Goal: Complete application form: Complete application form

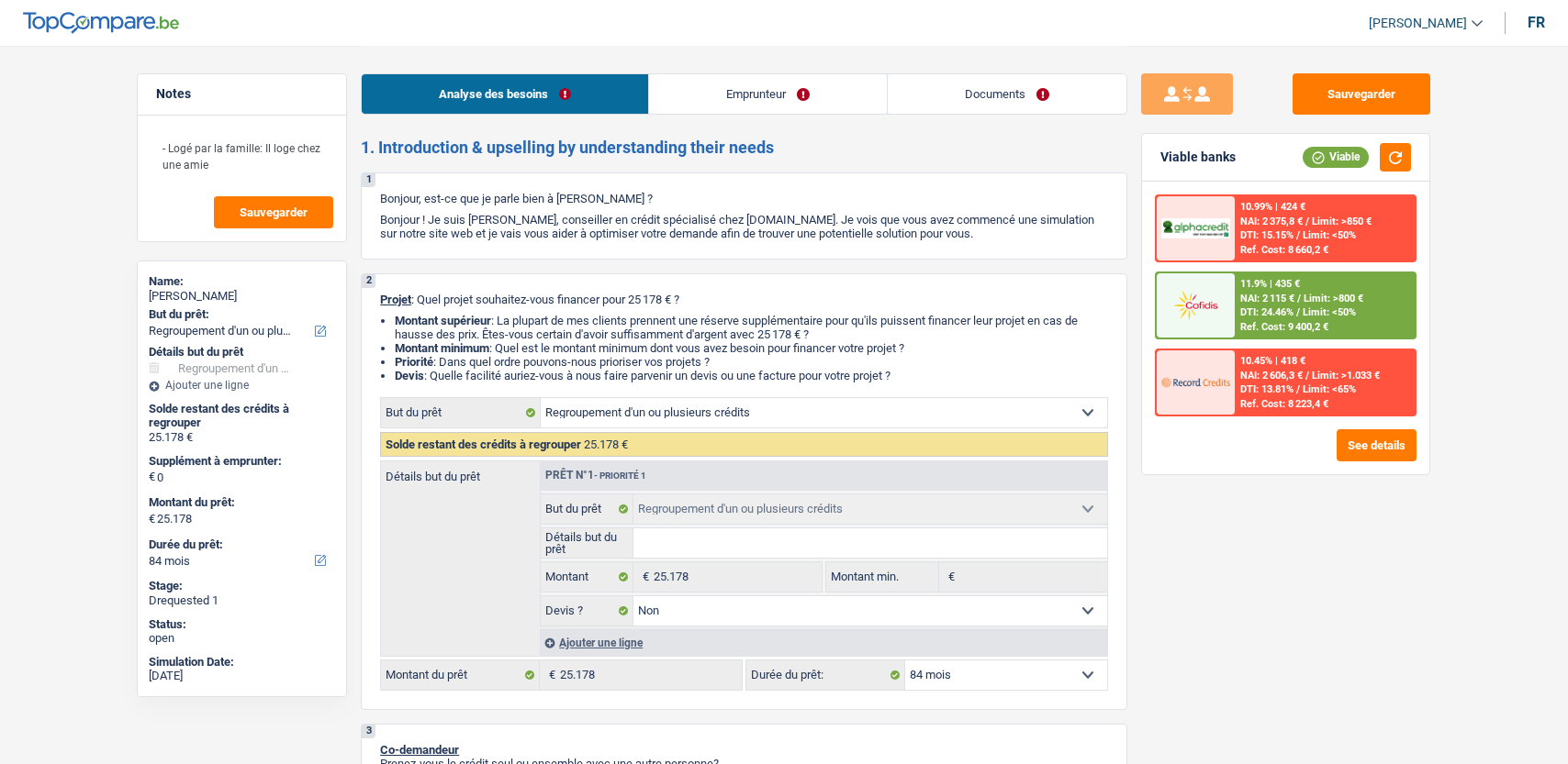
select select "refinancing"
select select "84"
select select "refinancing"
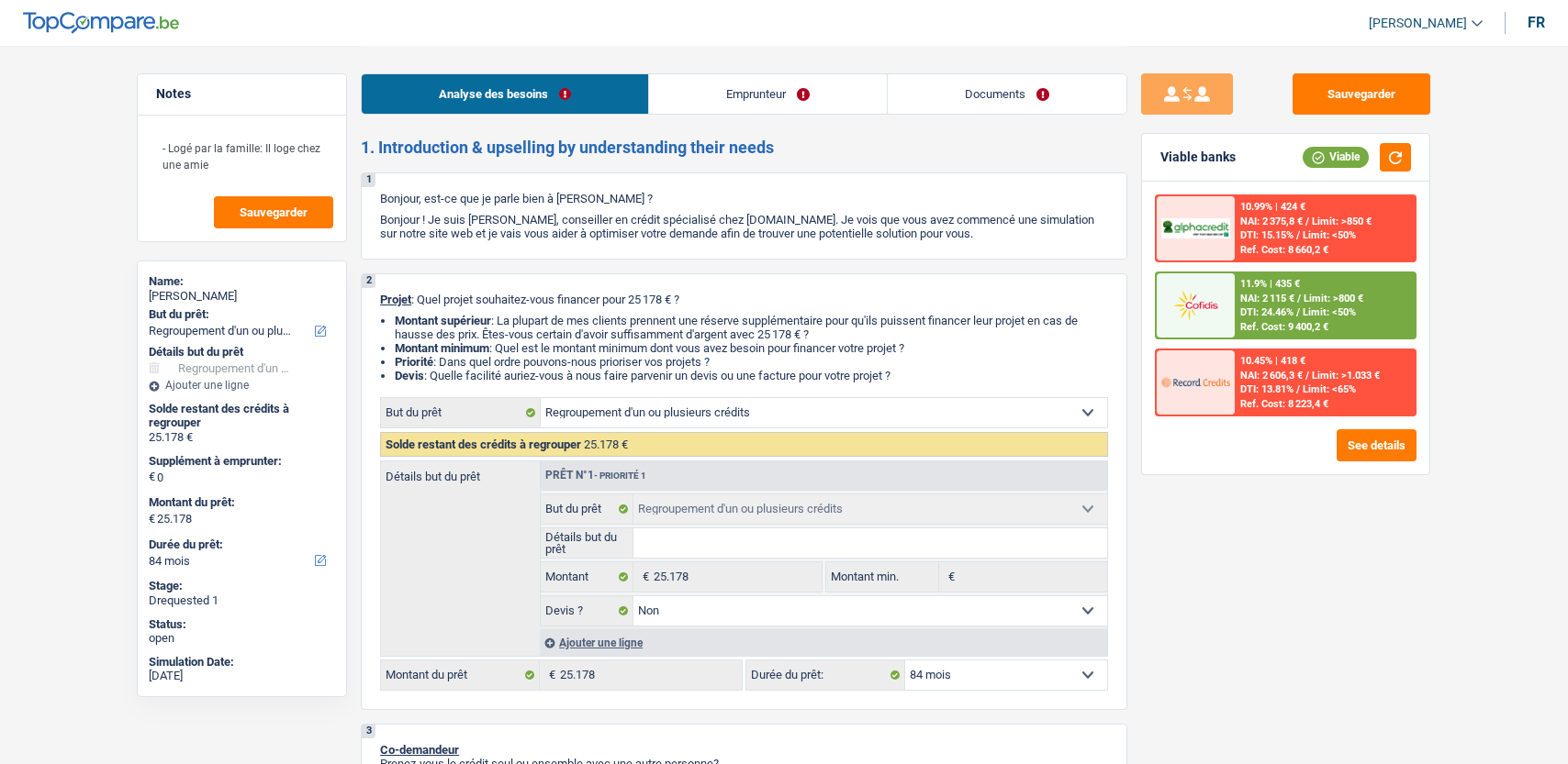
select select "false"
select select "84"
select select "worker"
select select "netSalary"
select select "liveWithParents"
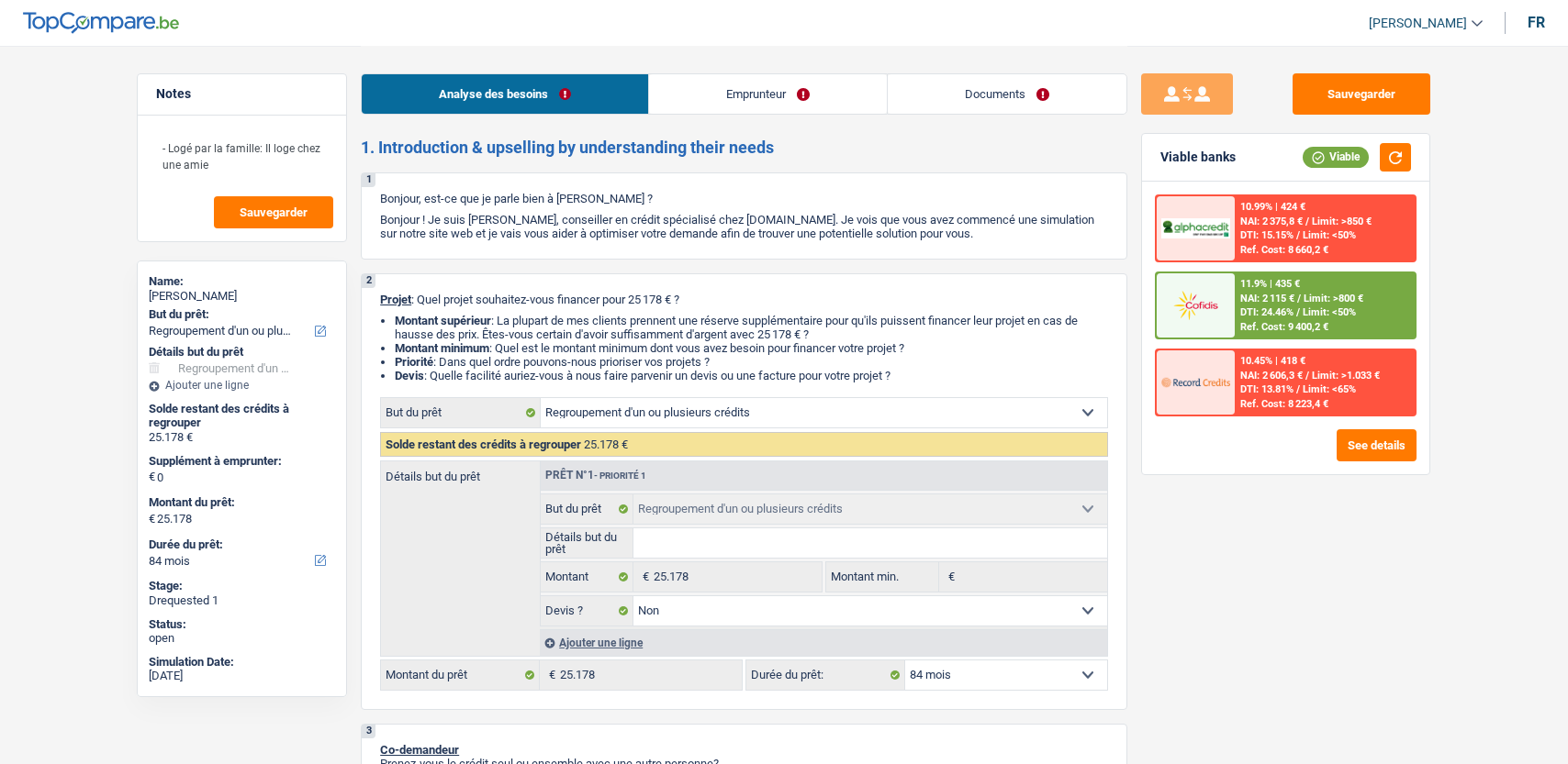
select select "personalLoan"
select select "other"
select select "84"
select select "cardOrCredit"
select select "personalLoan"
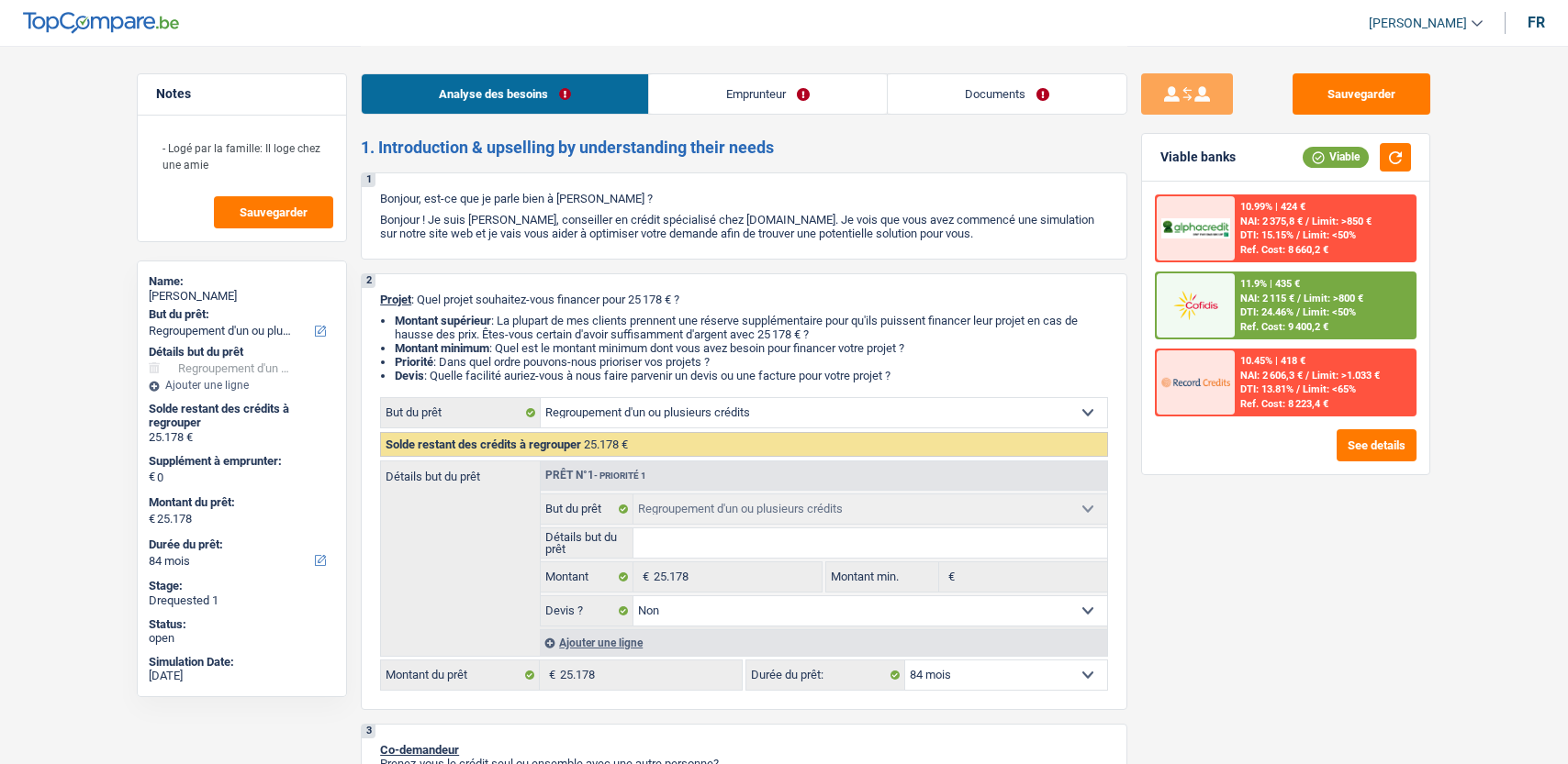
select select "other"
select select "36"
select select "refinancing"
select select "false"
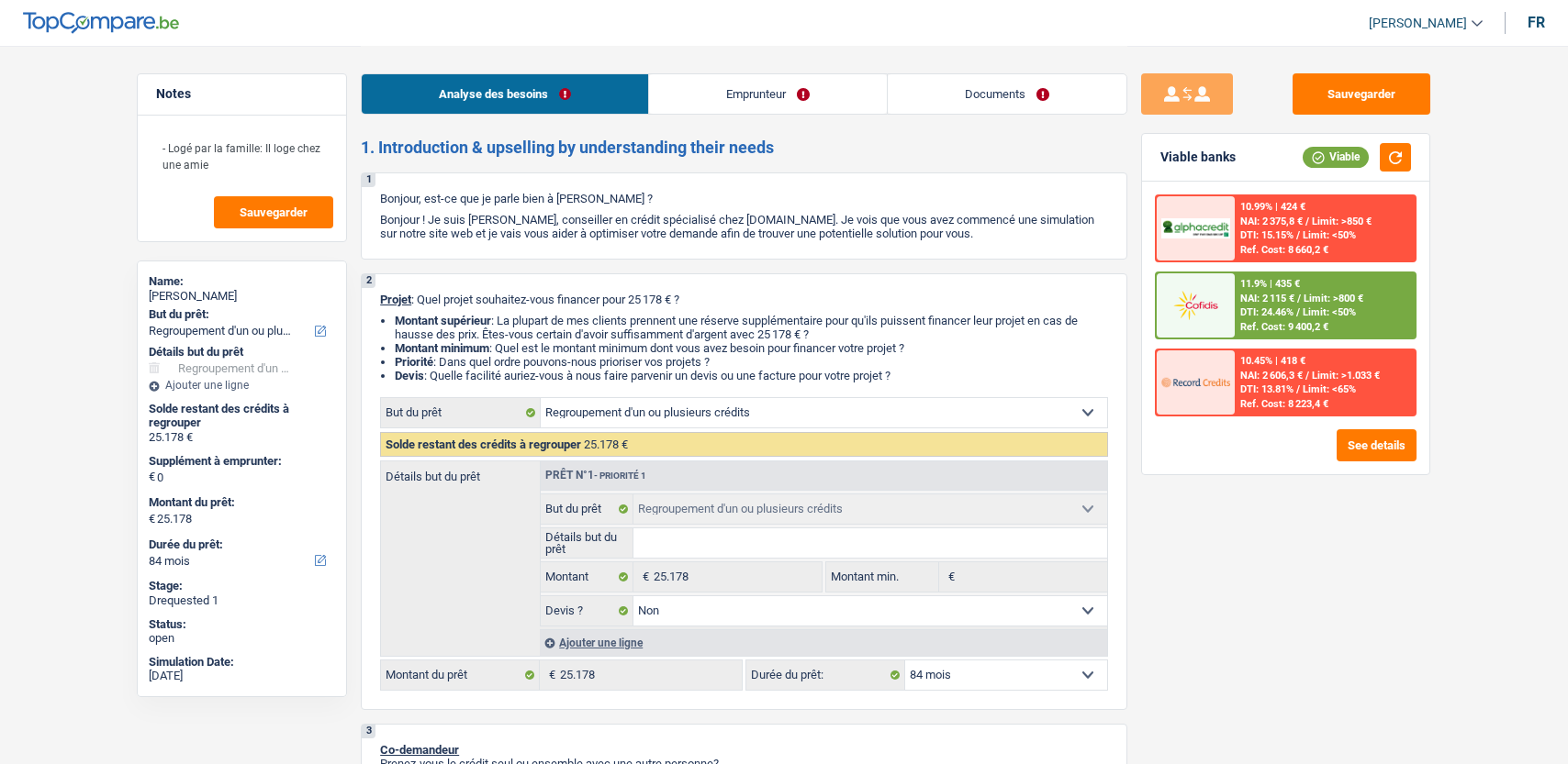
select select "84"
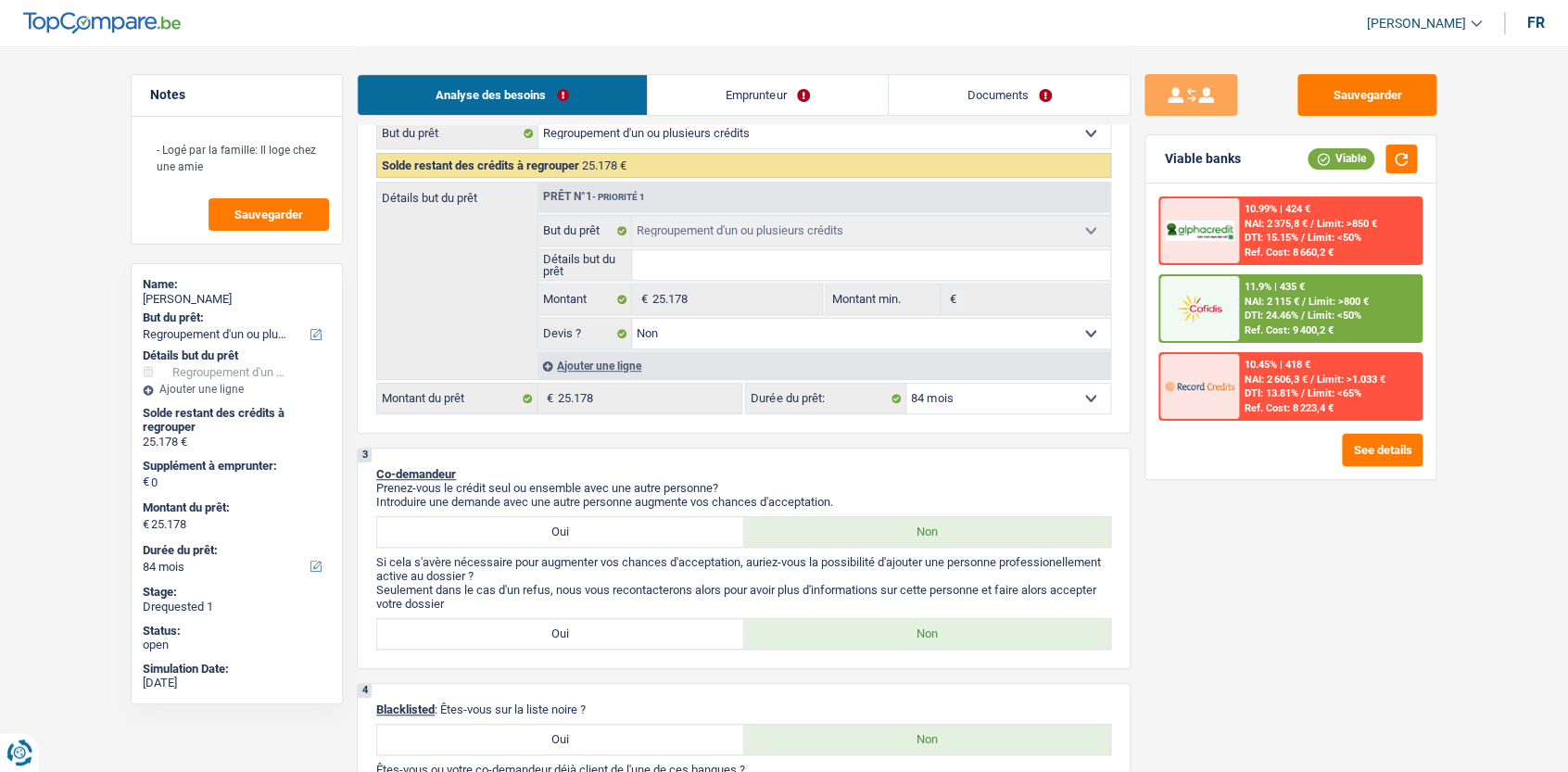
scroll to position [283, 0]
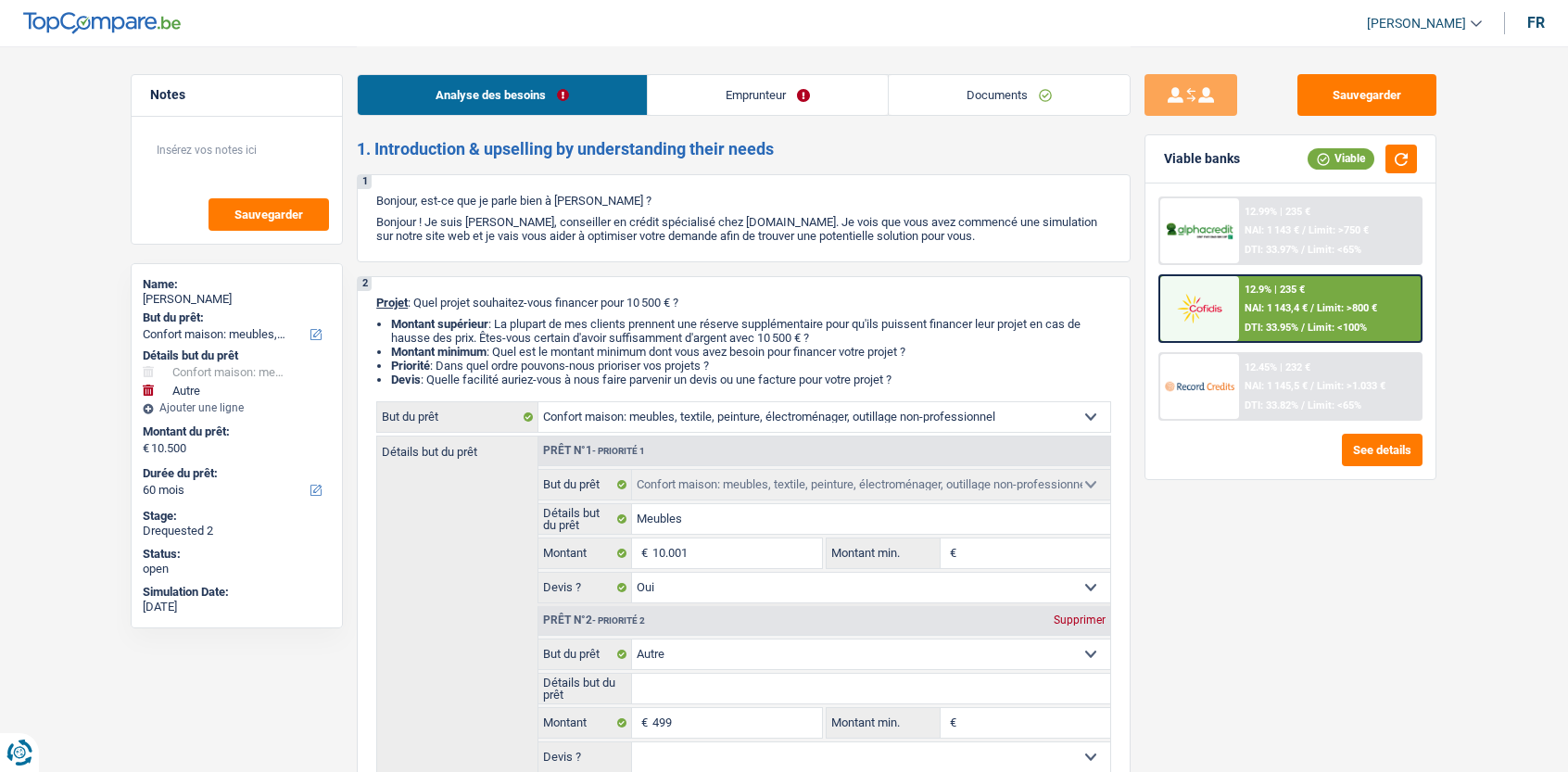
select select "household"
select select "other"
select select "60"
select select "household"
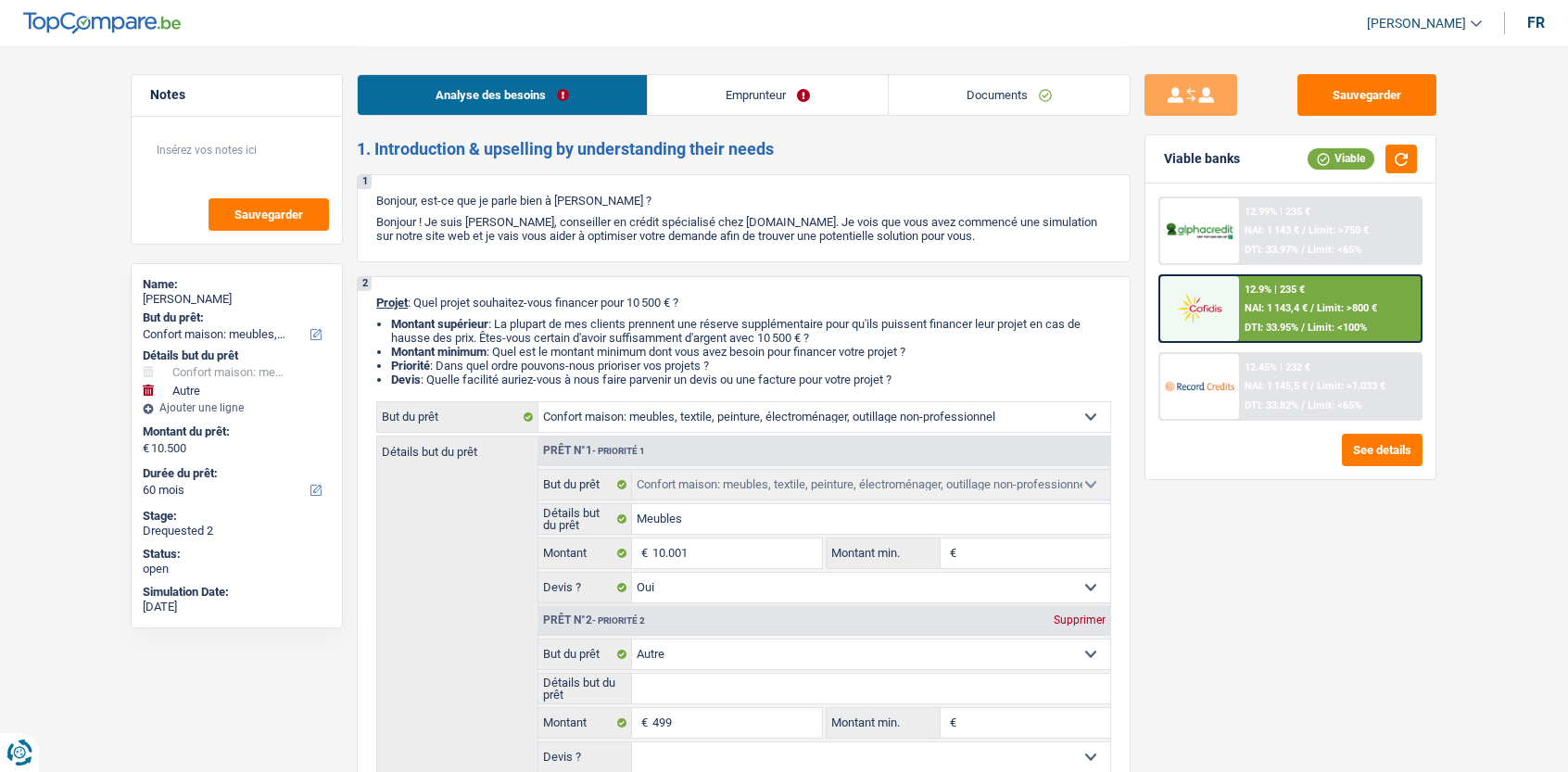
select select "household"
select select "yes"
select select "other"
select select "60"
select select "retired"
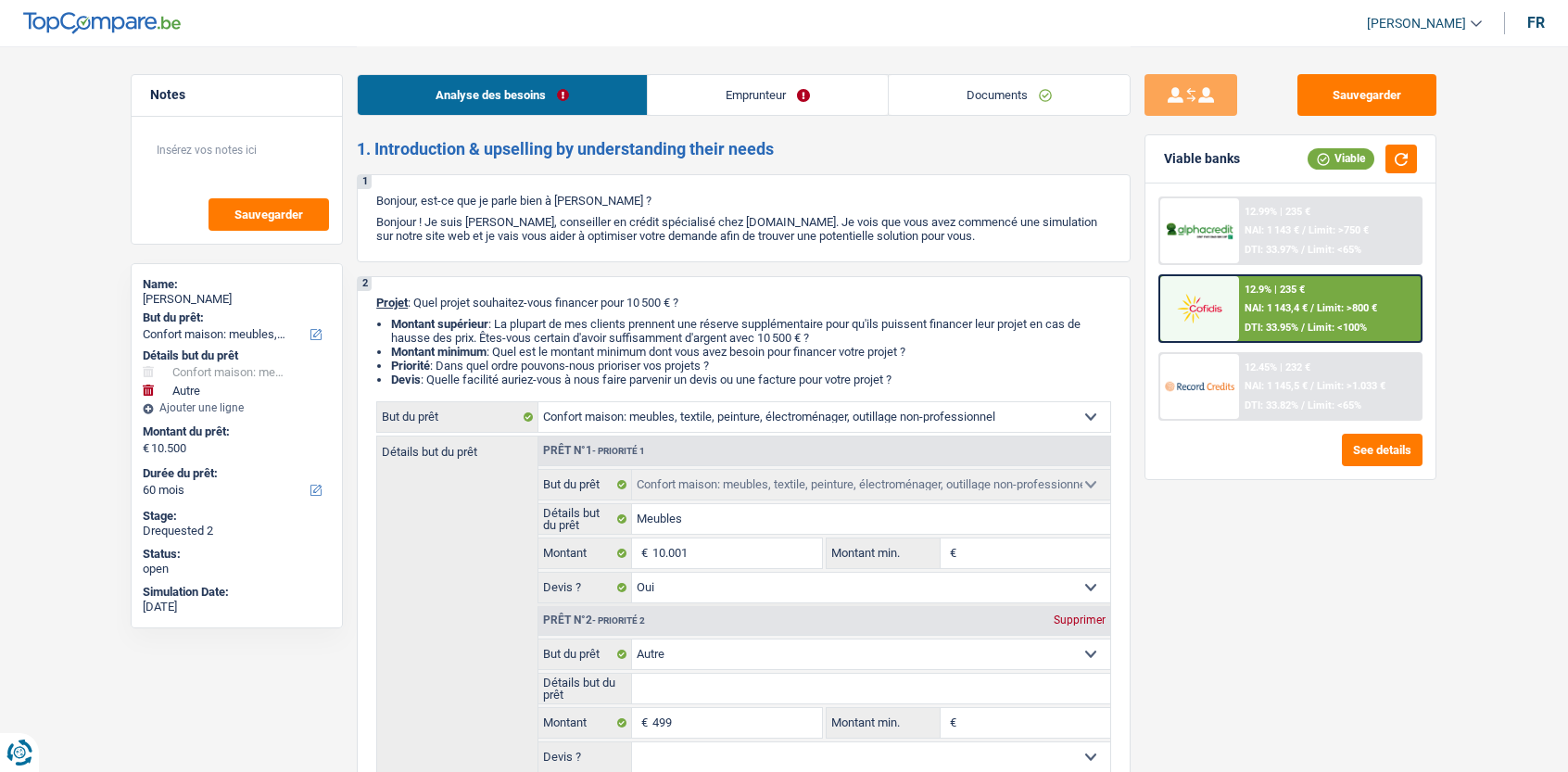
select select "pension"
select select "ownerWithoutMortgage"
select select "personalSale"
select select "60"
select select "personalSale"
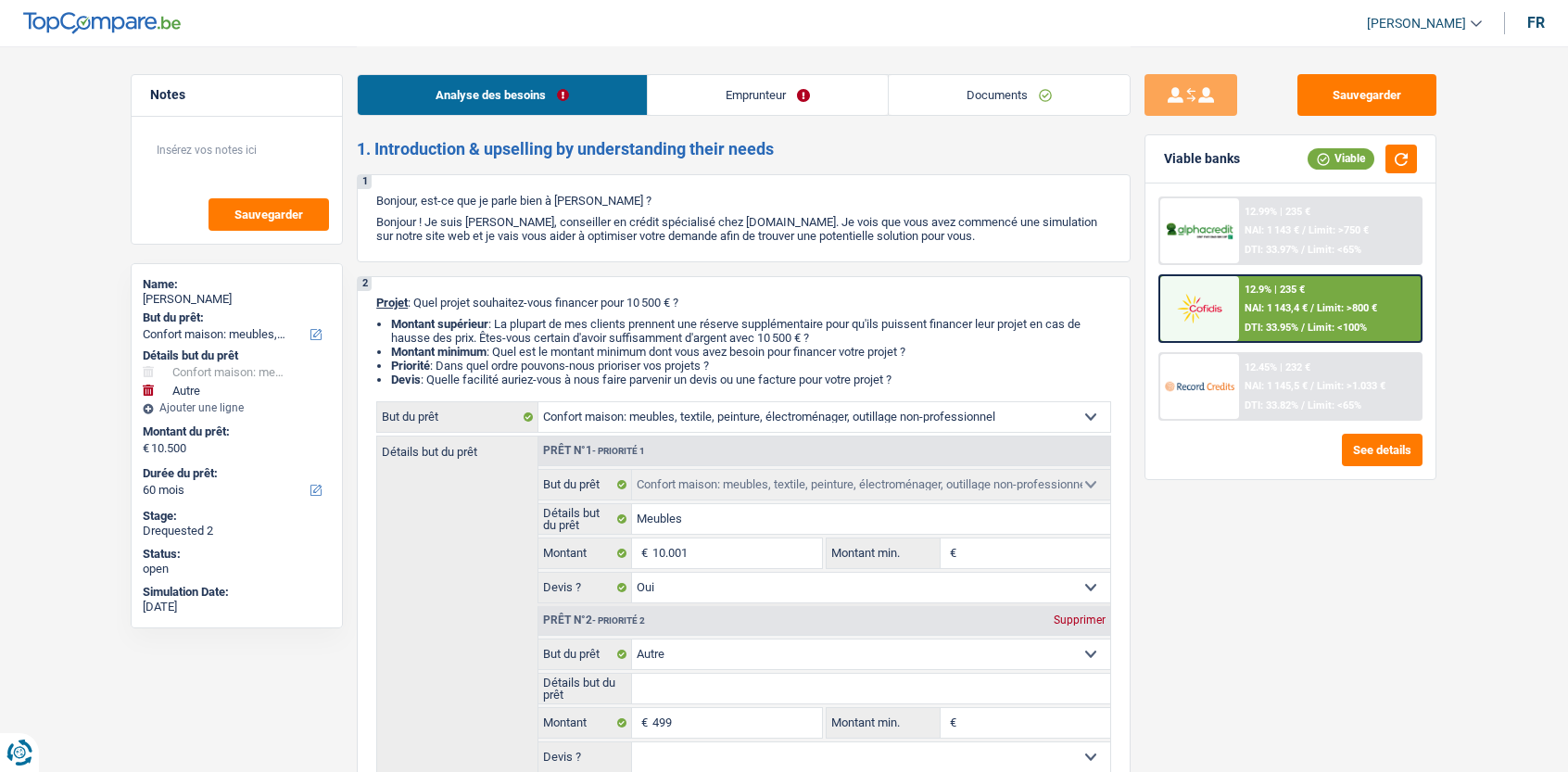
select select "24"
select select "cardOrCredit"
select select "household"
select select "yes"
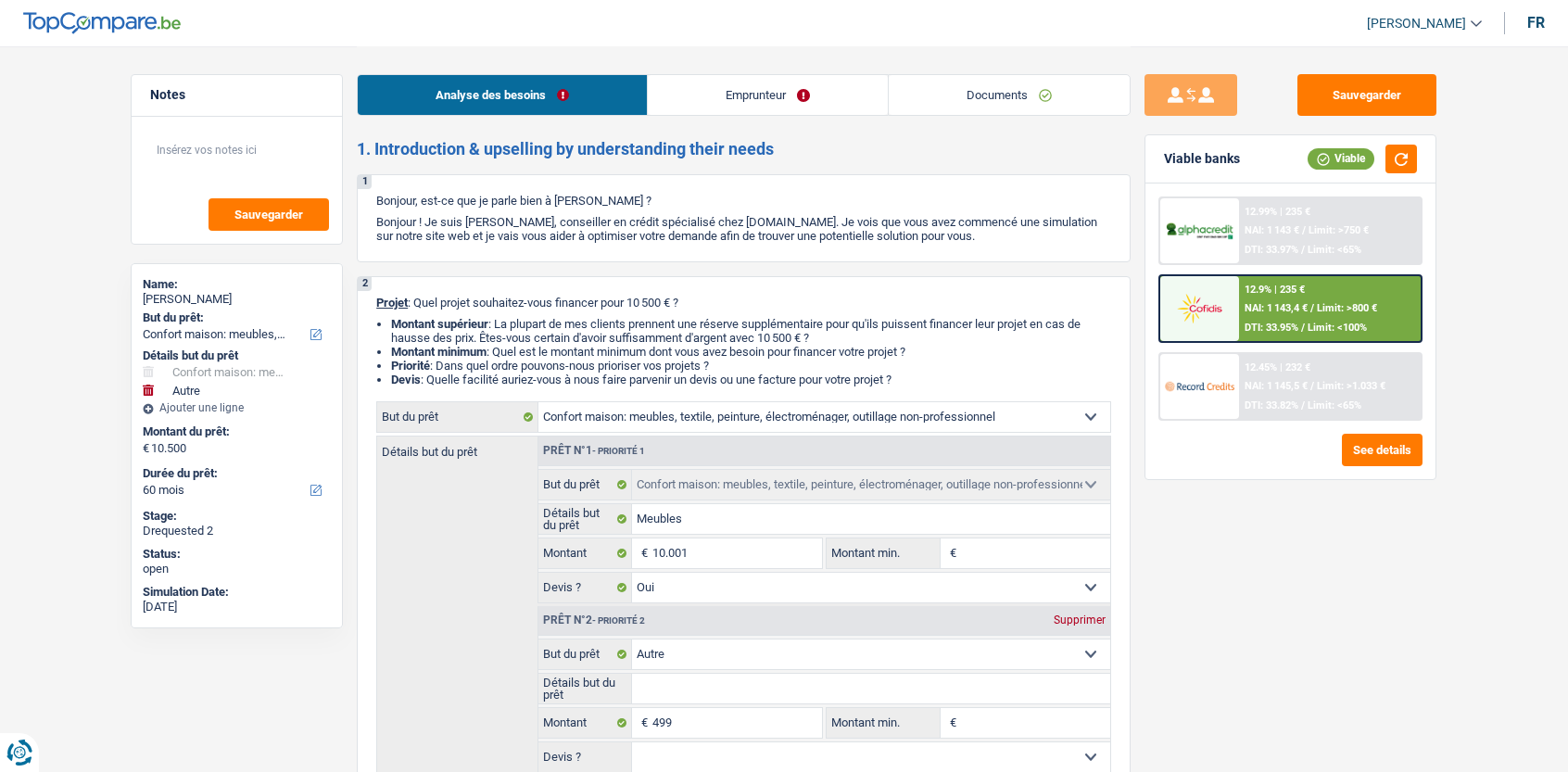
select select "other"
select select "60"
click at [1294, 294] on div "12.9% | 235 €" at bounding box center [1274, 290] width 60 height 12
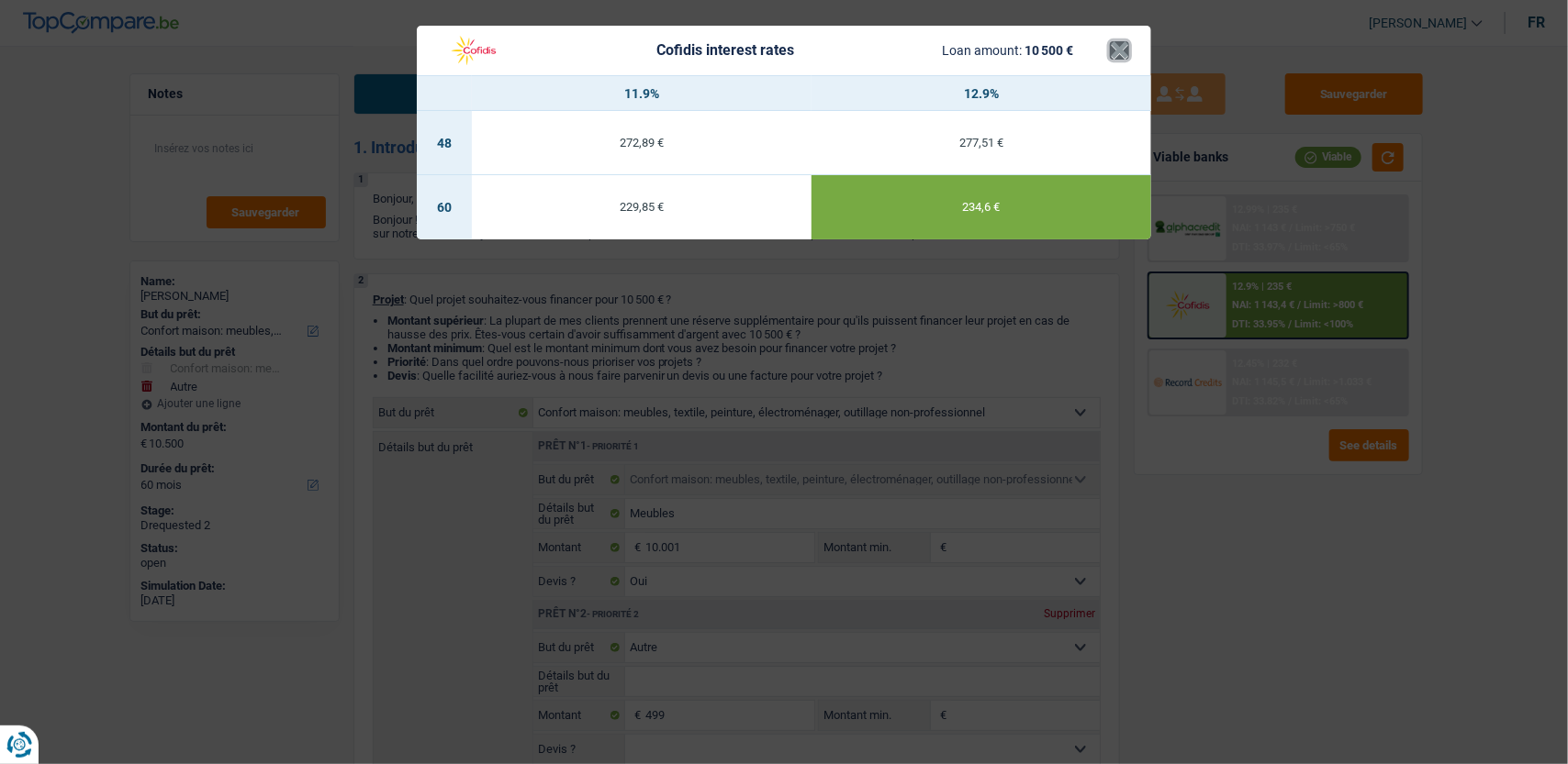
click at [1127, 59] on button "×" at bounding box center [1119, 50] width 19 height 18
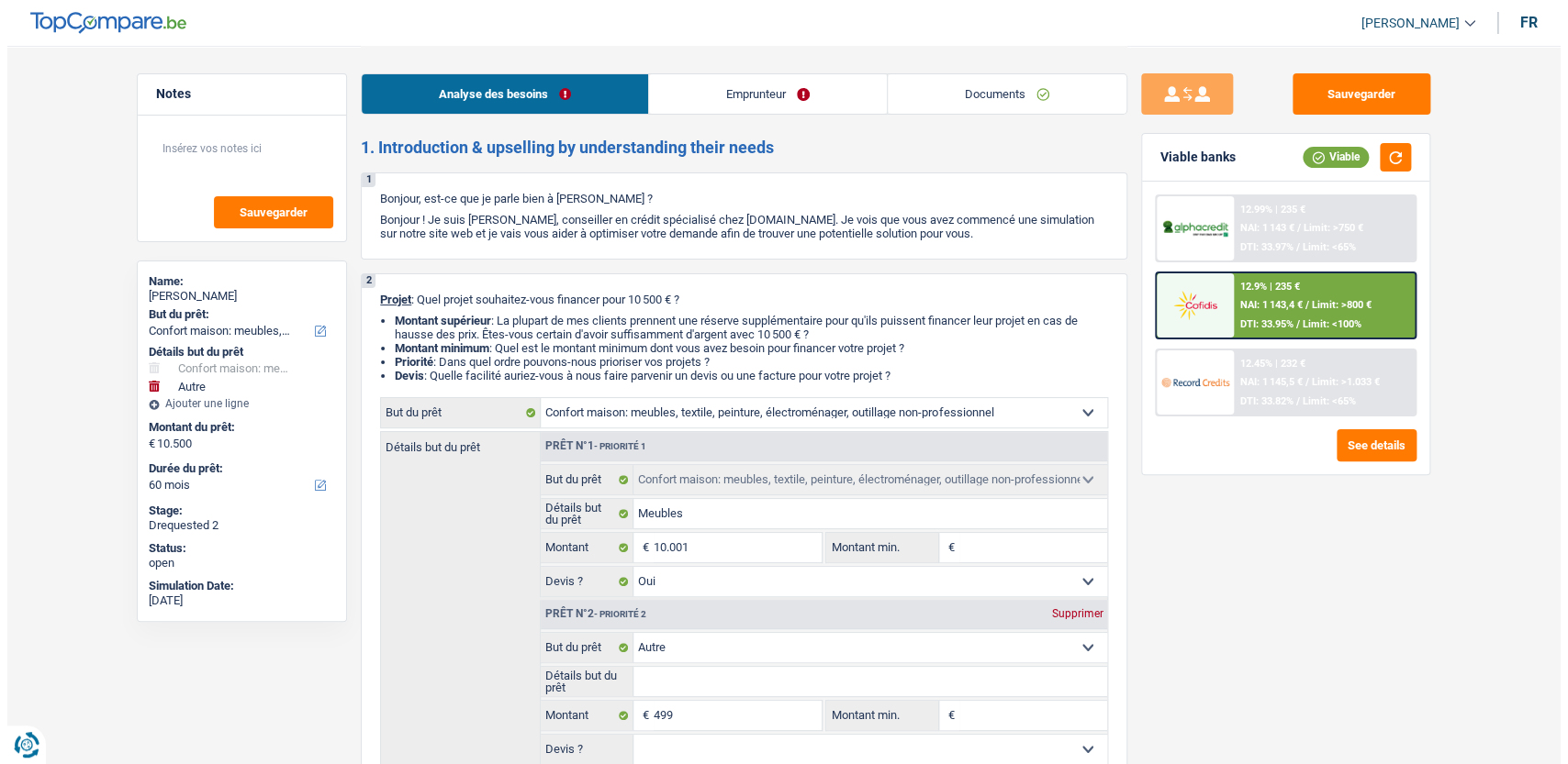
scroll to position [409, 0]
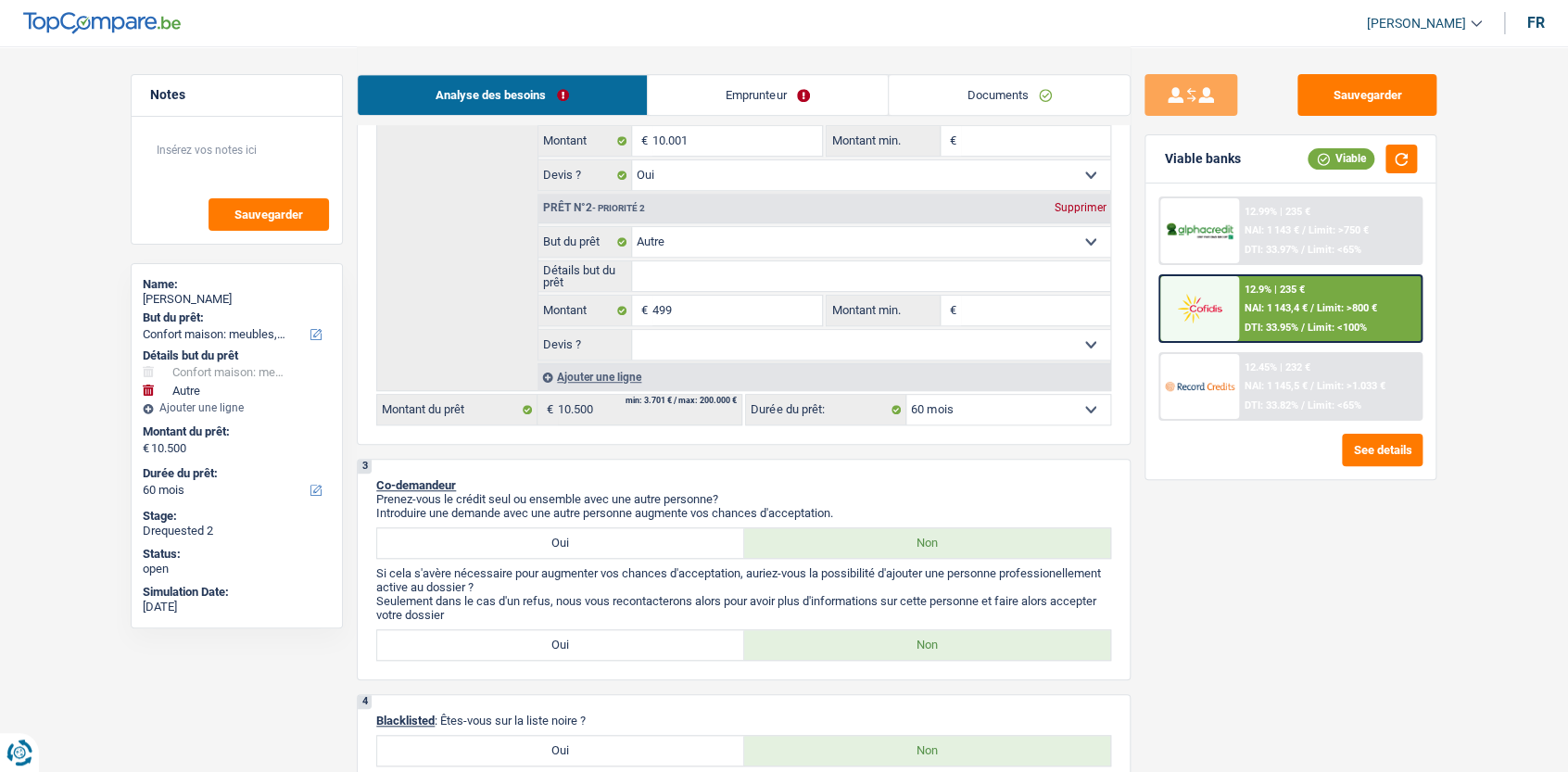
click at [1294, 325] on span "DTI: 33.95%" at bounding box center [1271, 327] width 54 height 12
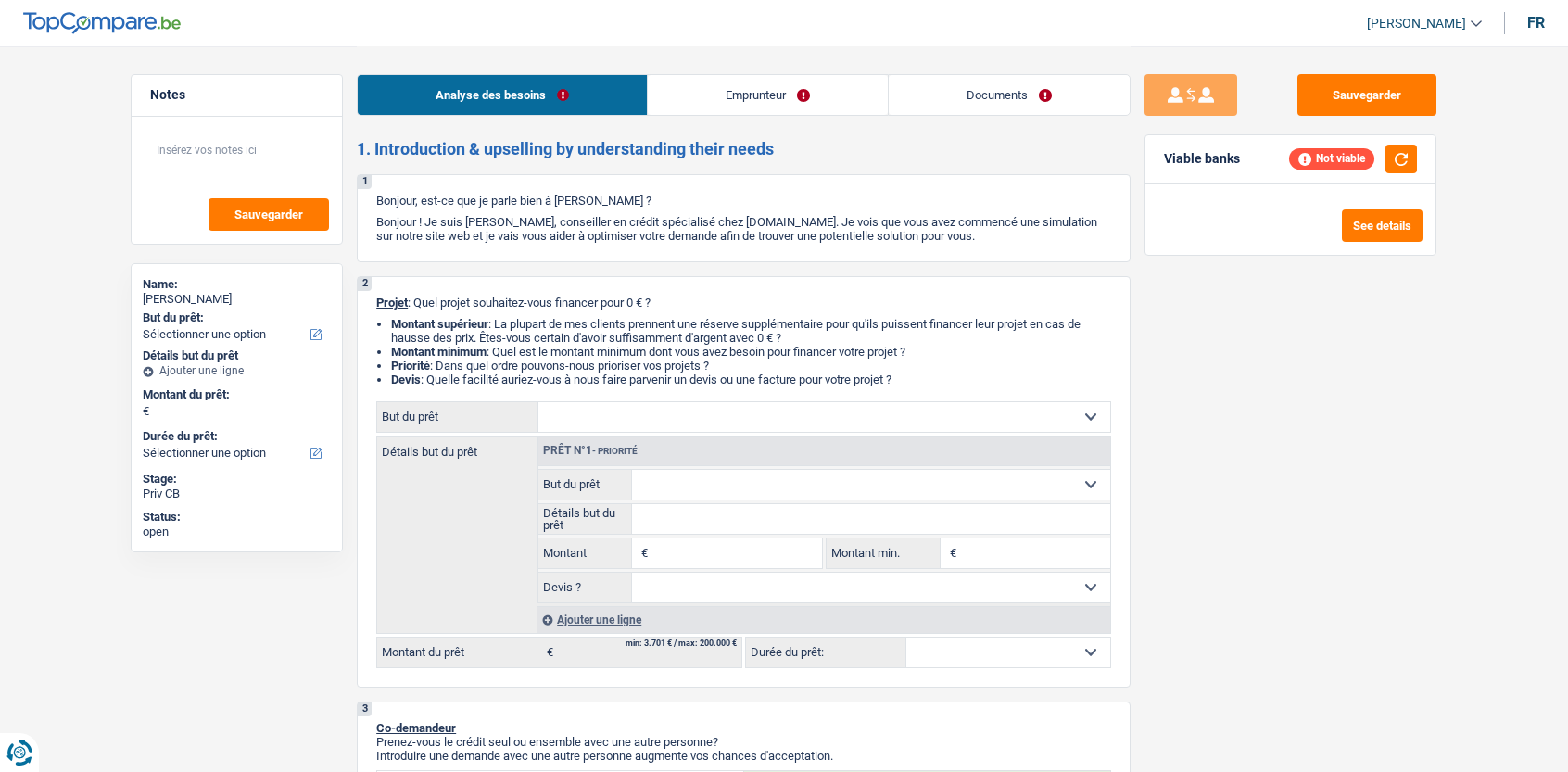
select select "mutuality"
select select "mutualityIndemnity"
select select "liveWithParents"
select select "personalLoan"
select select "homeFurnishingOrRelocation"
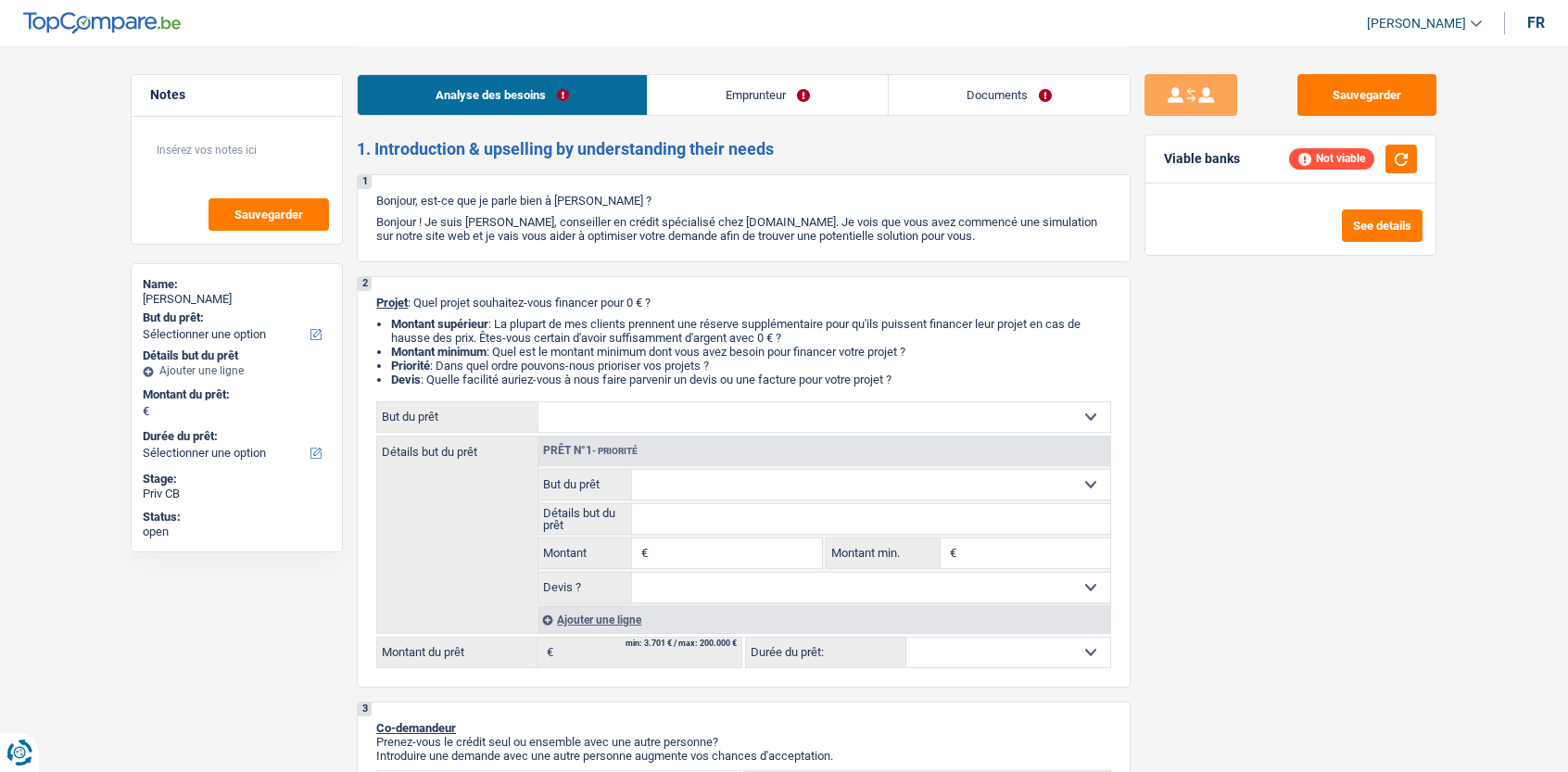
select select "84"
select select "personalLoan"
select select "homeFurnishingOrRelocation"
select select "84"
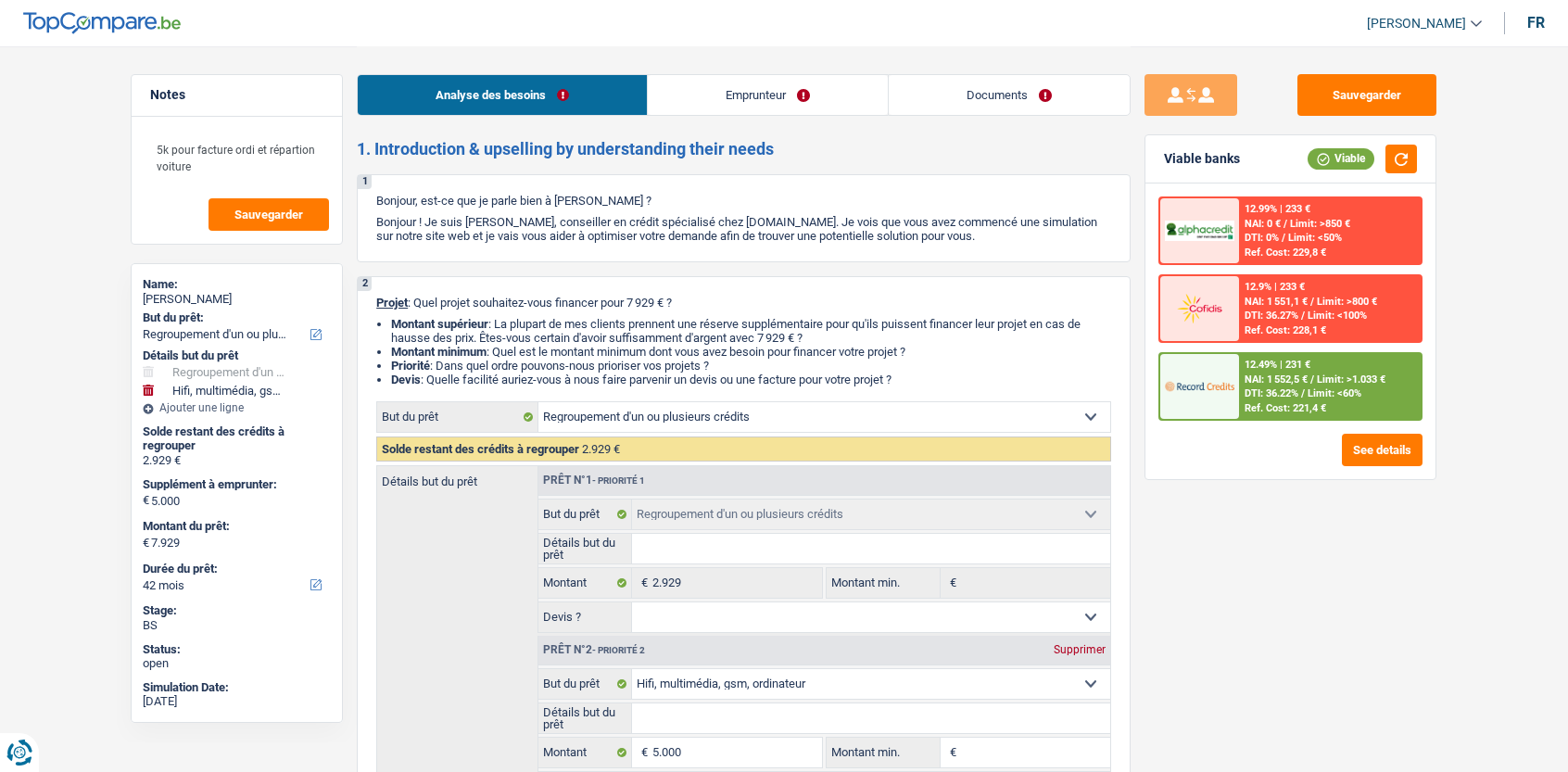
select select "refinancing"
select select "tech"
select select "42"
select select "refinancing"
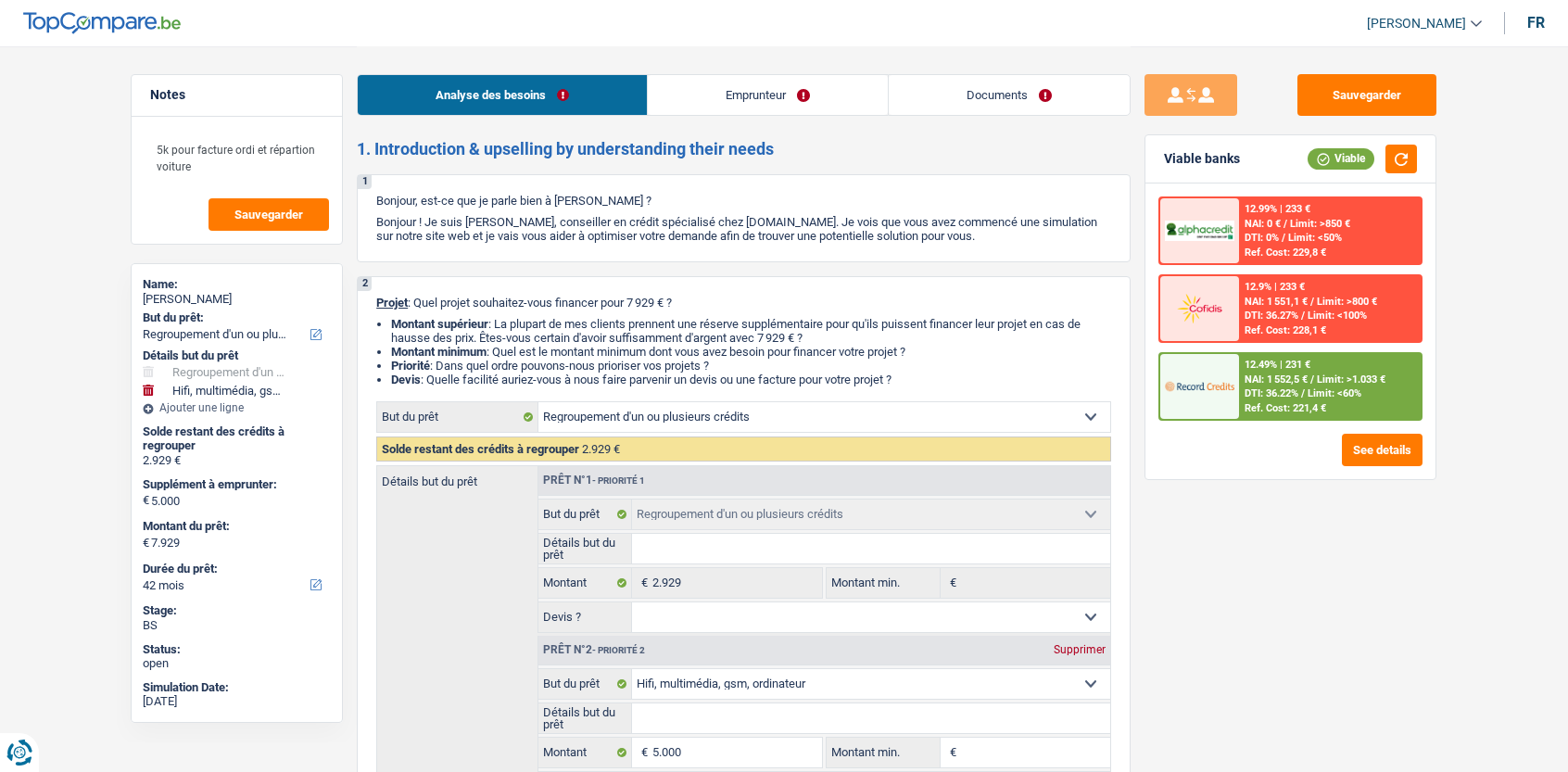
select select "refinancing"
select select "tech"
select select "42"
select select "retired"
select select "pension"
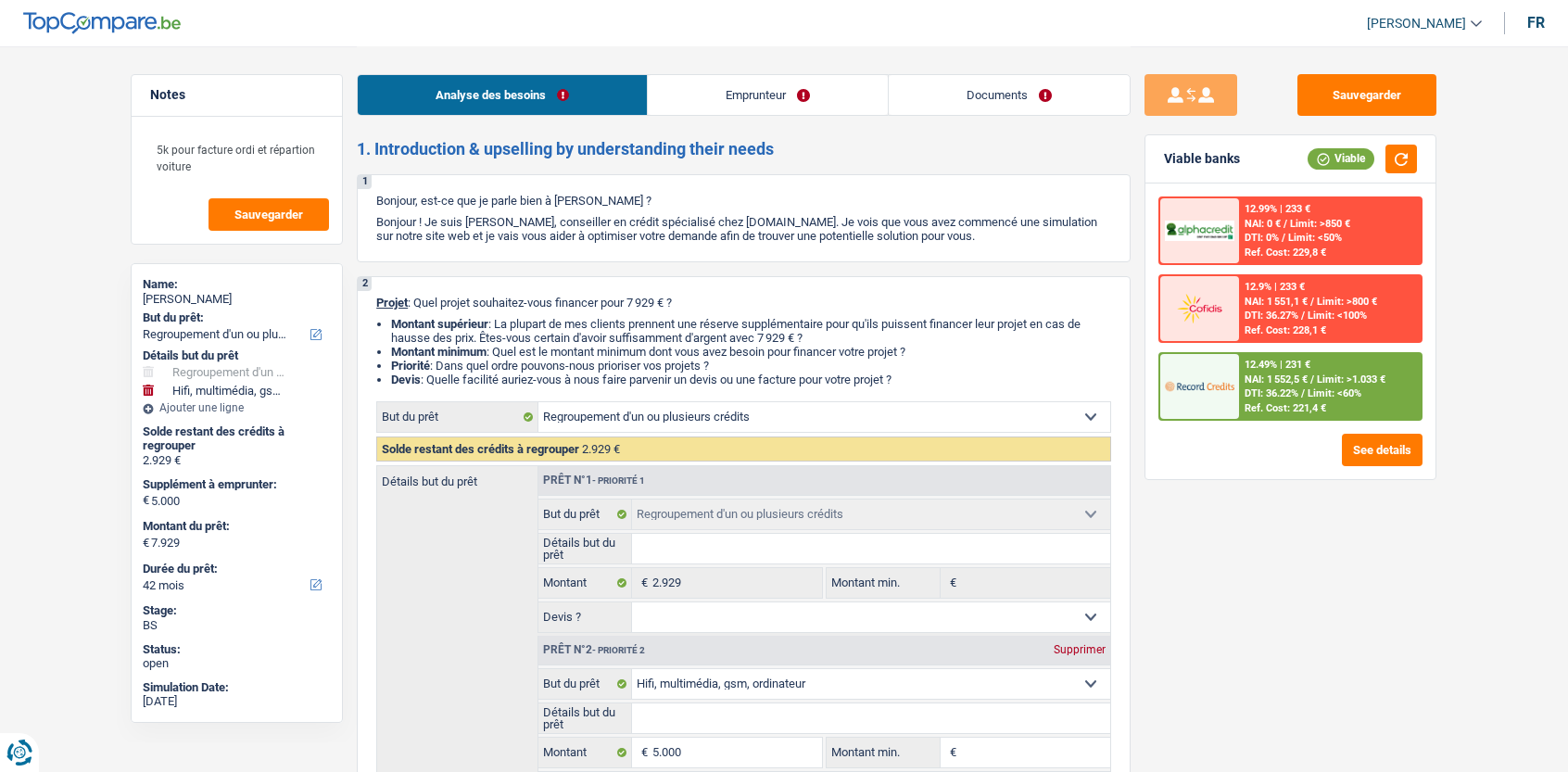
select select "rents"
select select "personalLoan"
select select "homeFurnishingOrRelocation"
select select "48"
select select "cardOrCredit"
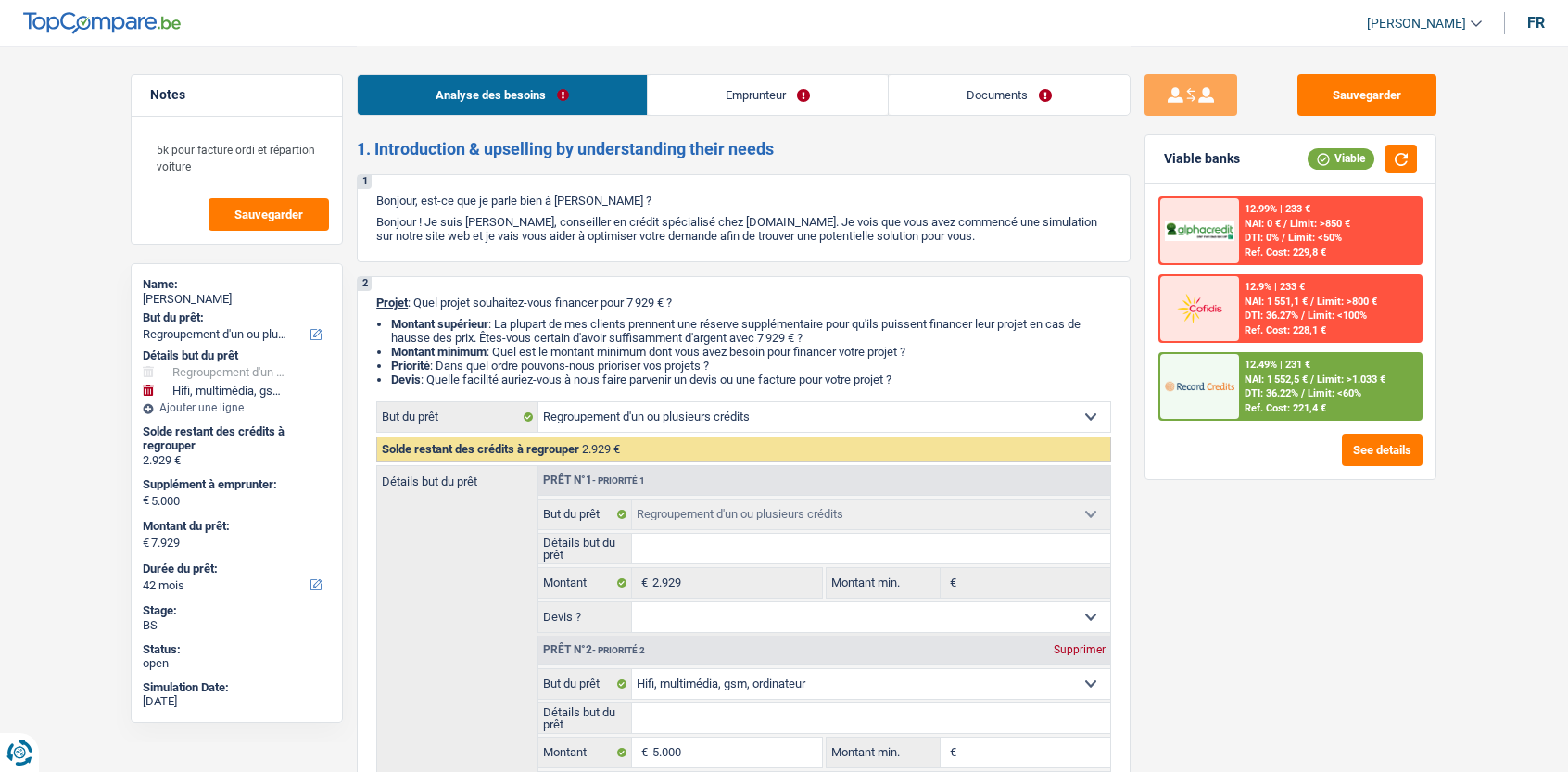
select select "refinancing"
select select "tech"
select select "42"
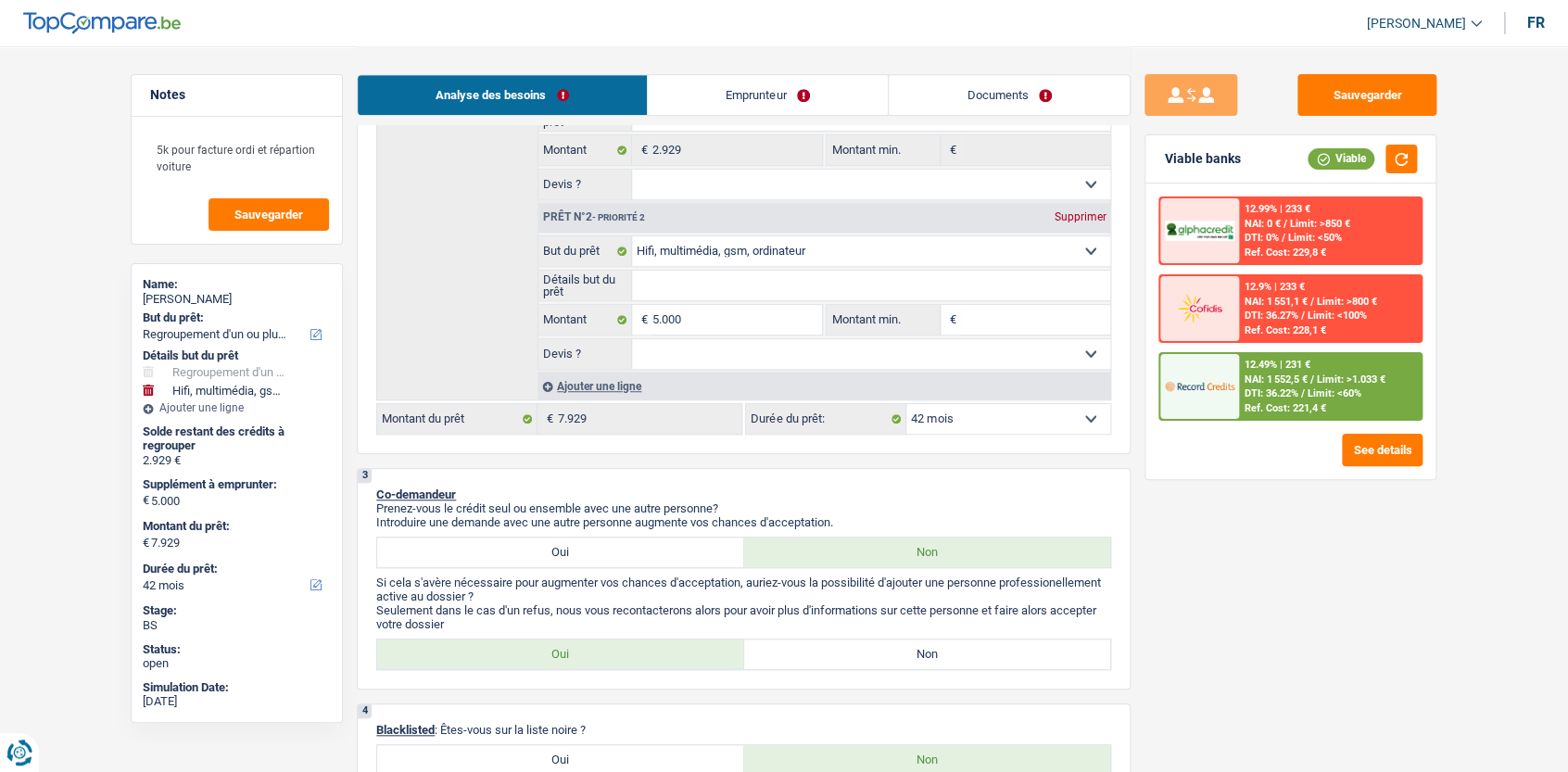
scroll to position [438, 0]
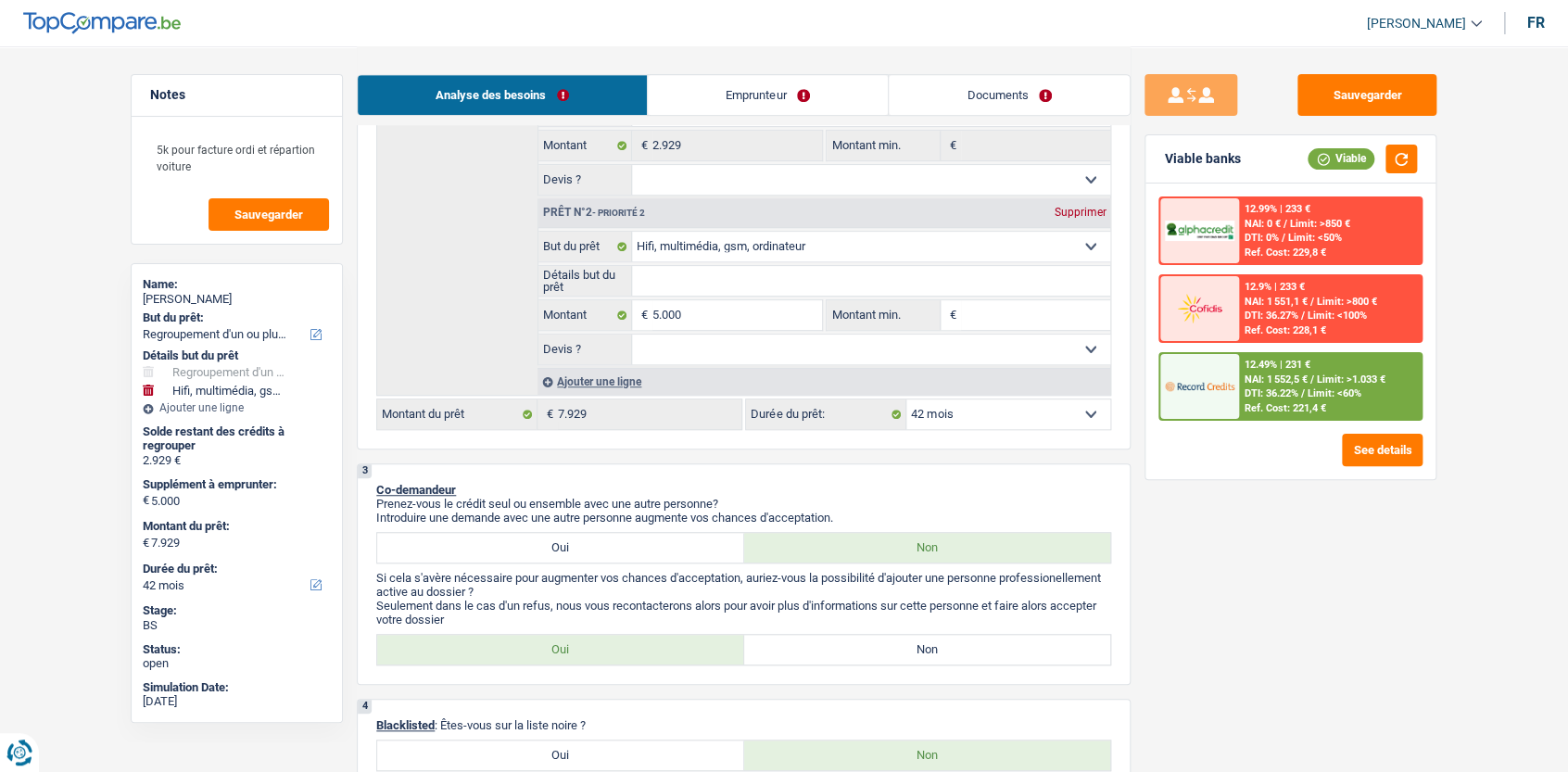
click at [1000, 95] on link "Documents" at bounding box center [1009, 94] width 241 height 40
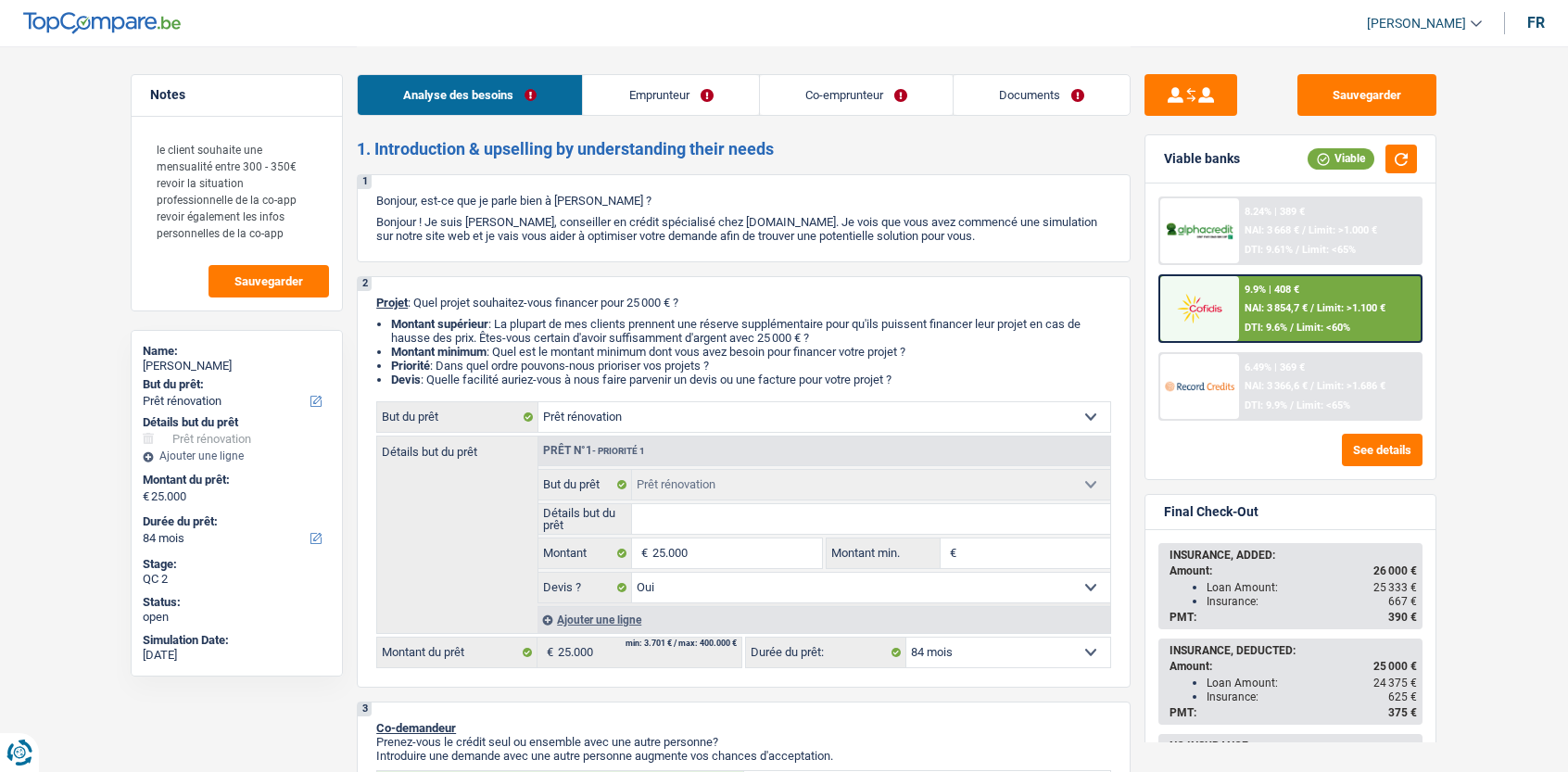
select select "renovation"
select select "84"
select select "renovation"
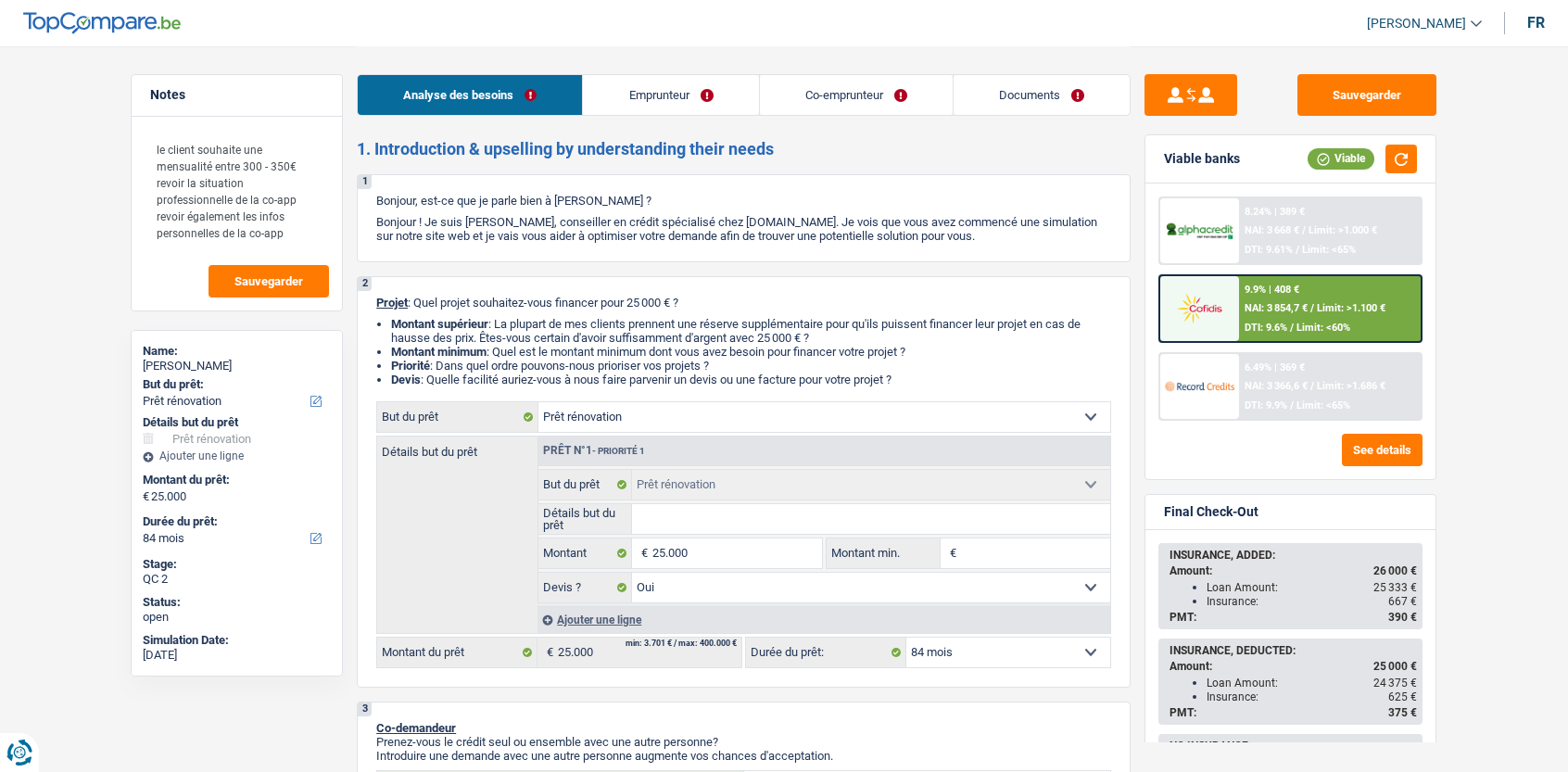
select select "yes"
select select "84"
select select "independent"
select select "worker"
select select "netSalary"
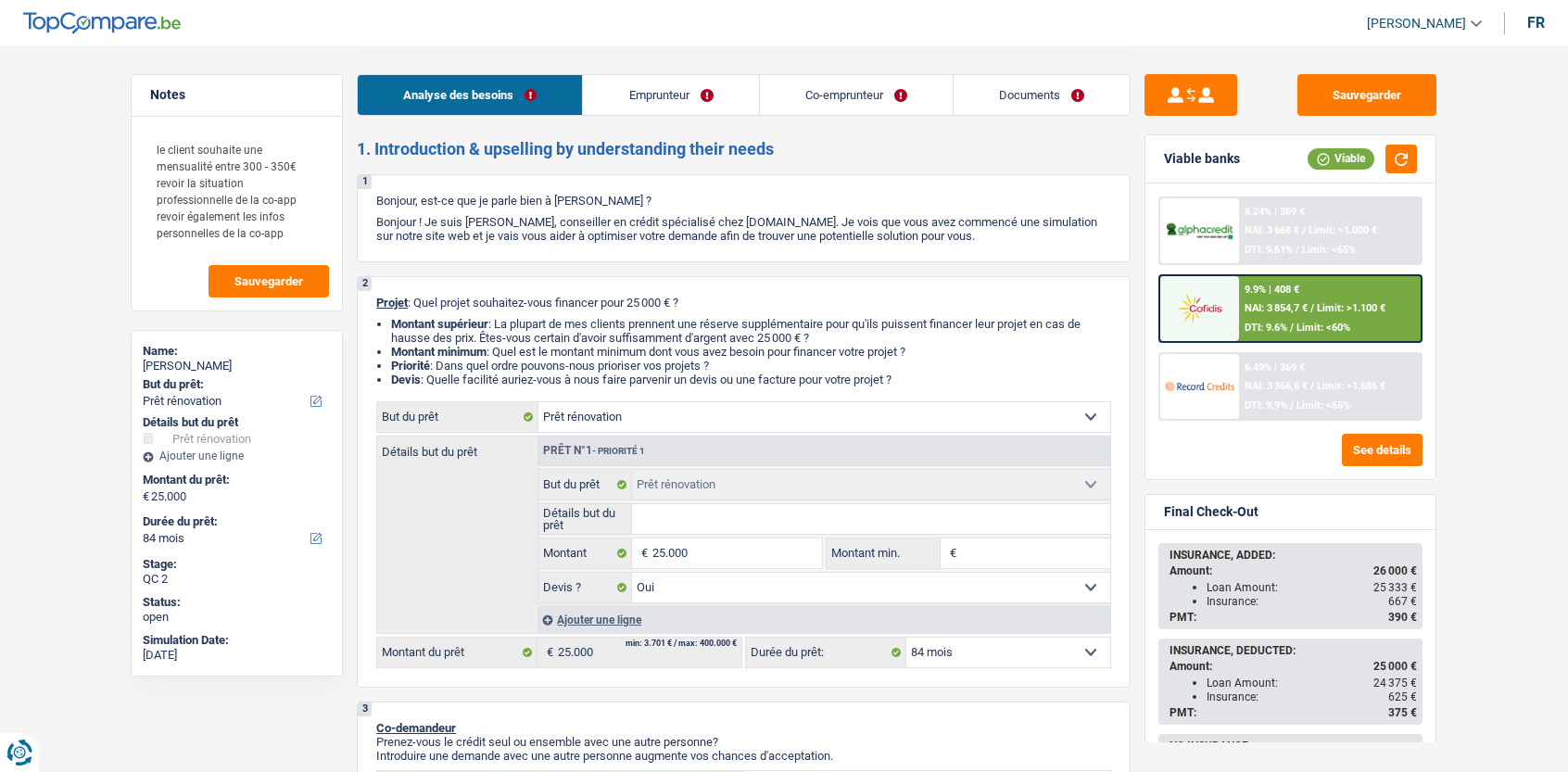
select select "netSalary"
select select "familyAllowances"
select select "unemployment"
select select "ownerWithMortgage"
select select "mortgage"
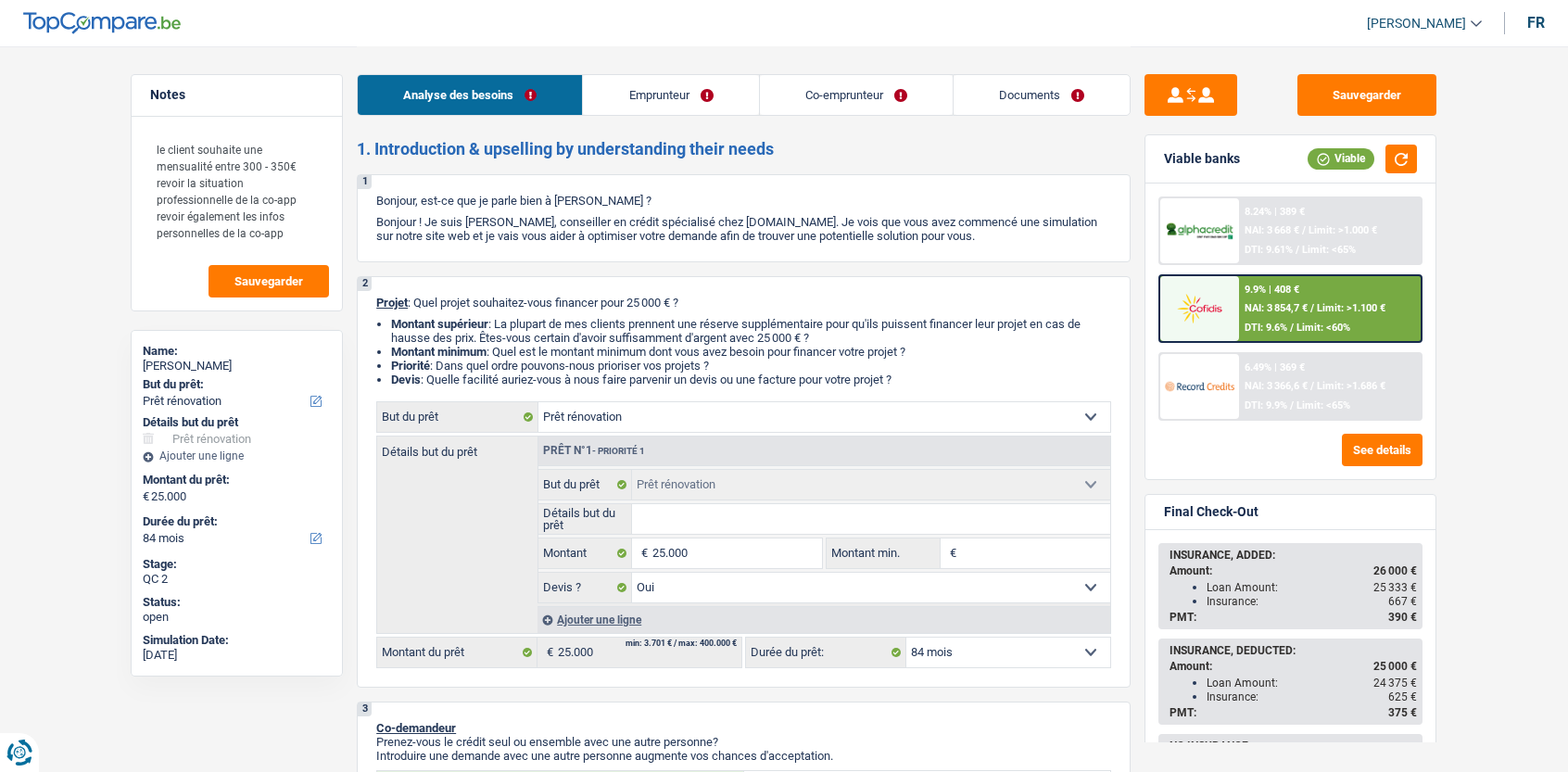
select select "360"
select select "renovation"
select select "yes"
select select "84"
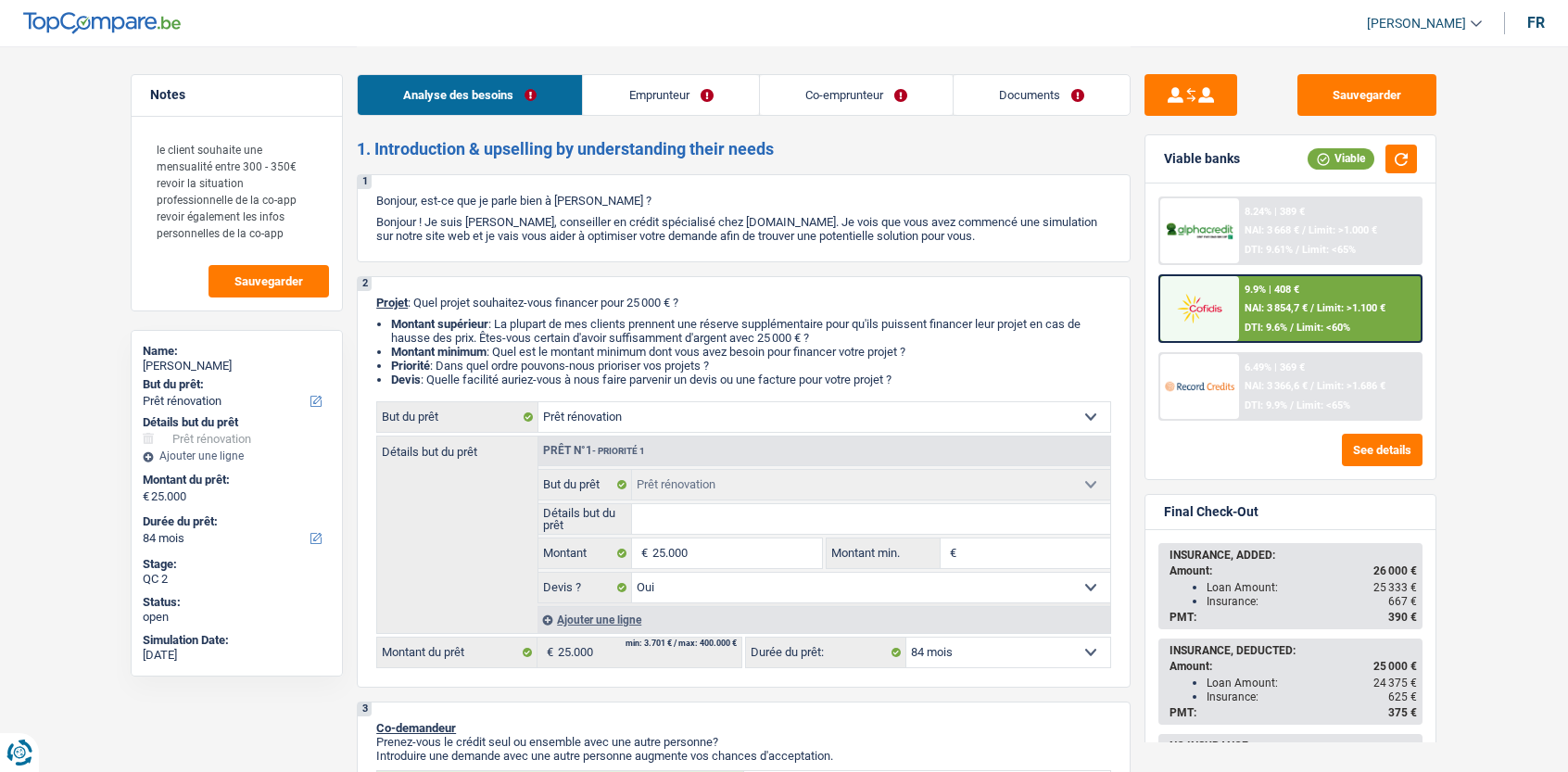
select select "renovation"
select select "84"
select select "renovation"
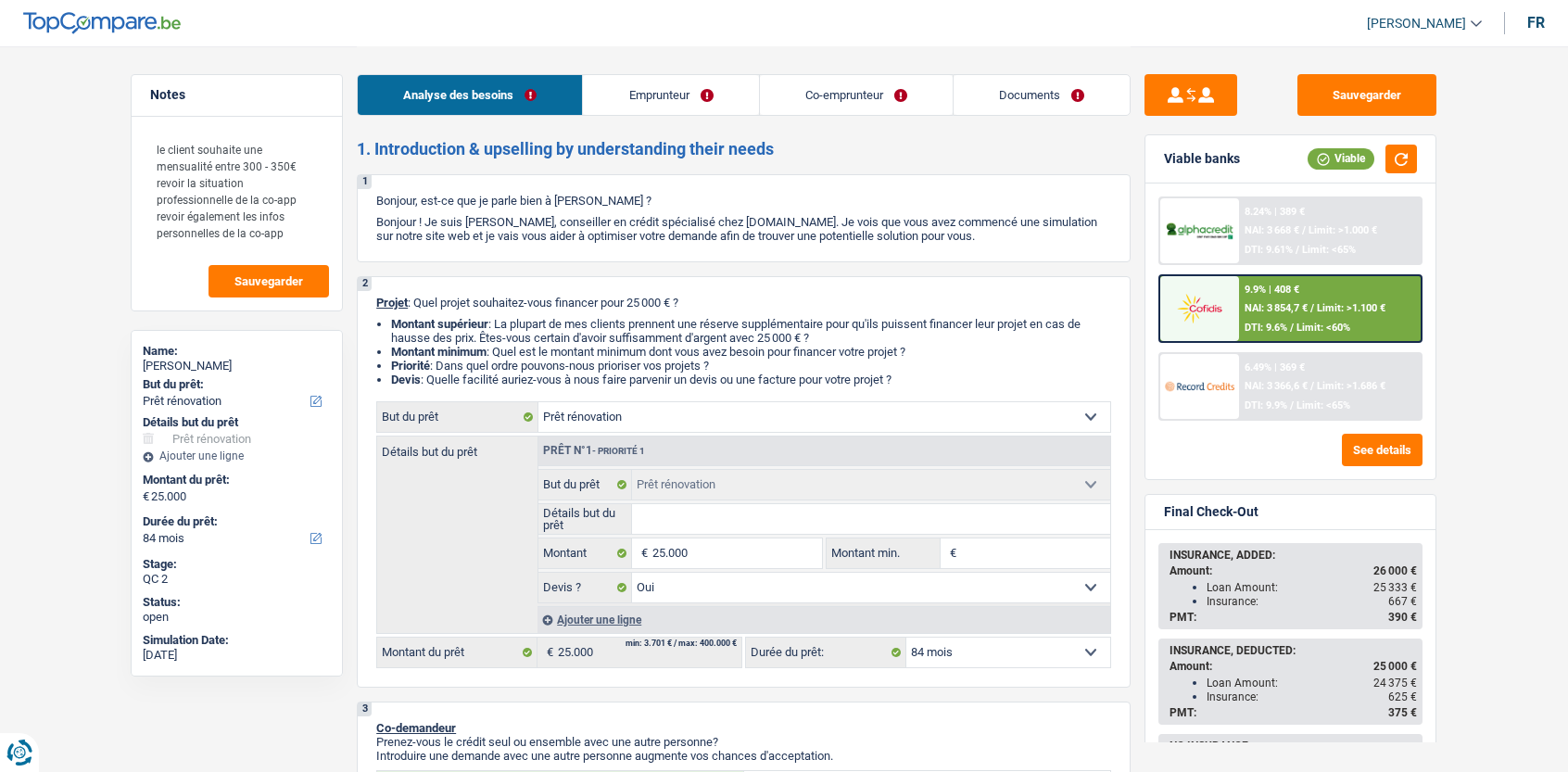
select select "yes"
select select "84"
select select "independent"
select select "worker"
select select "netSalary"
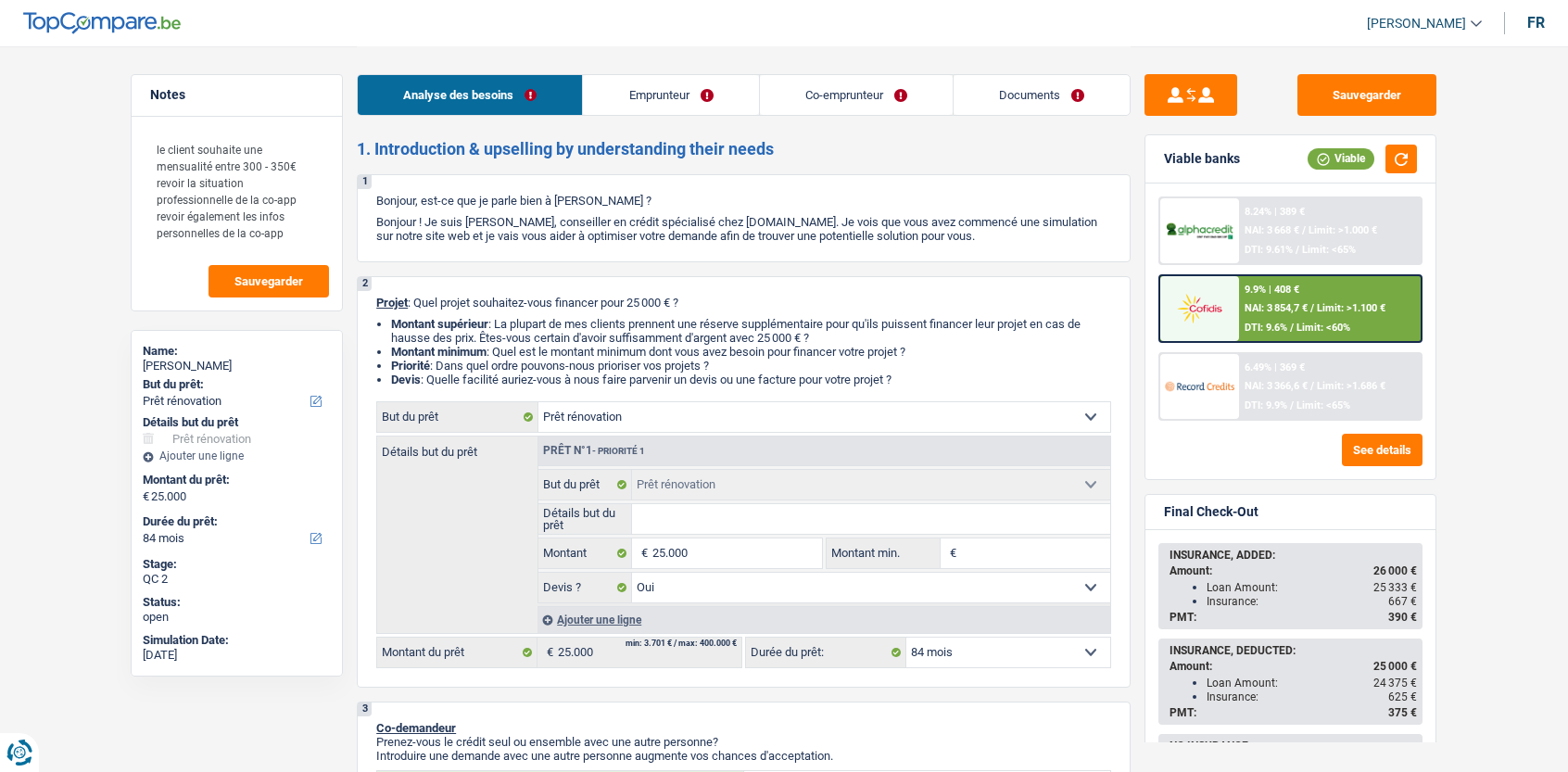
select select "netSalary"
select select "familyAllowances"
select select "unemployment"
select select "ownerWithMortgage"
select select "mortgage"
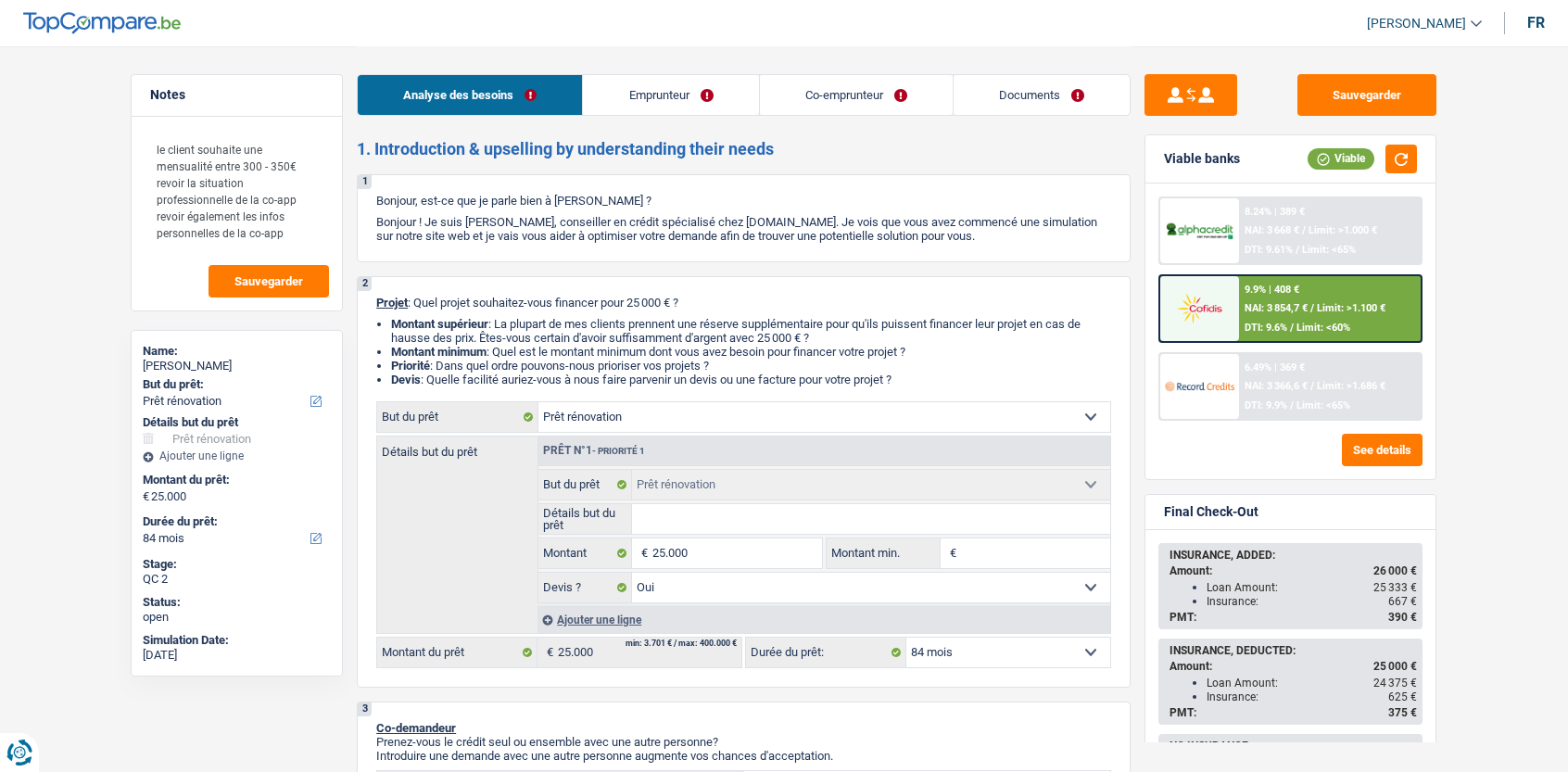
select select "360"
select select "renovation"
select select "yes"
select select "84"
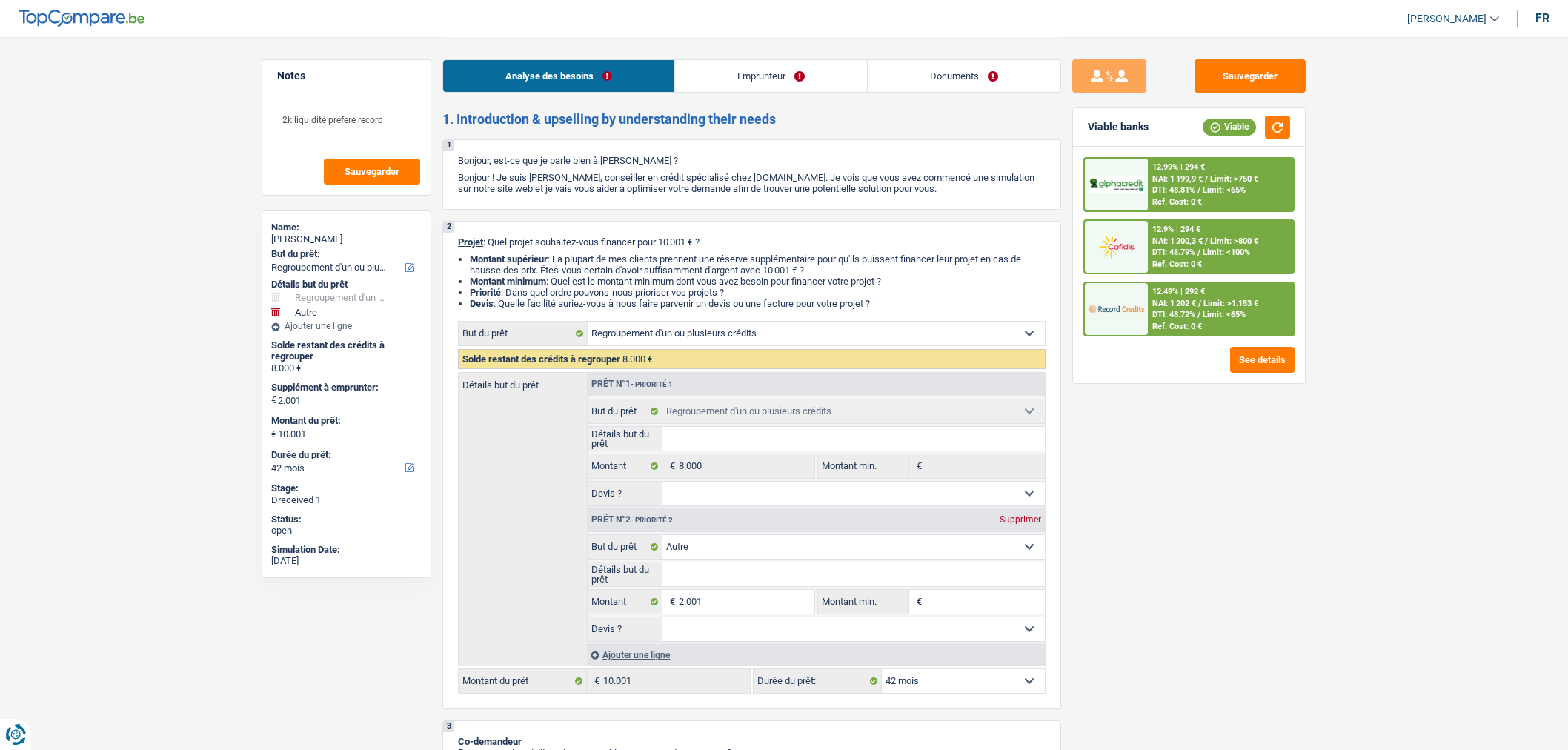
select select "refinancing"
select select "other"
select select "42"
select select "refinancing"
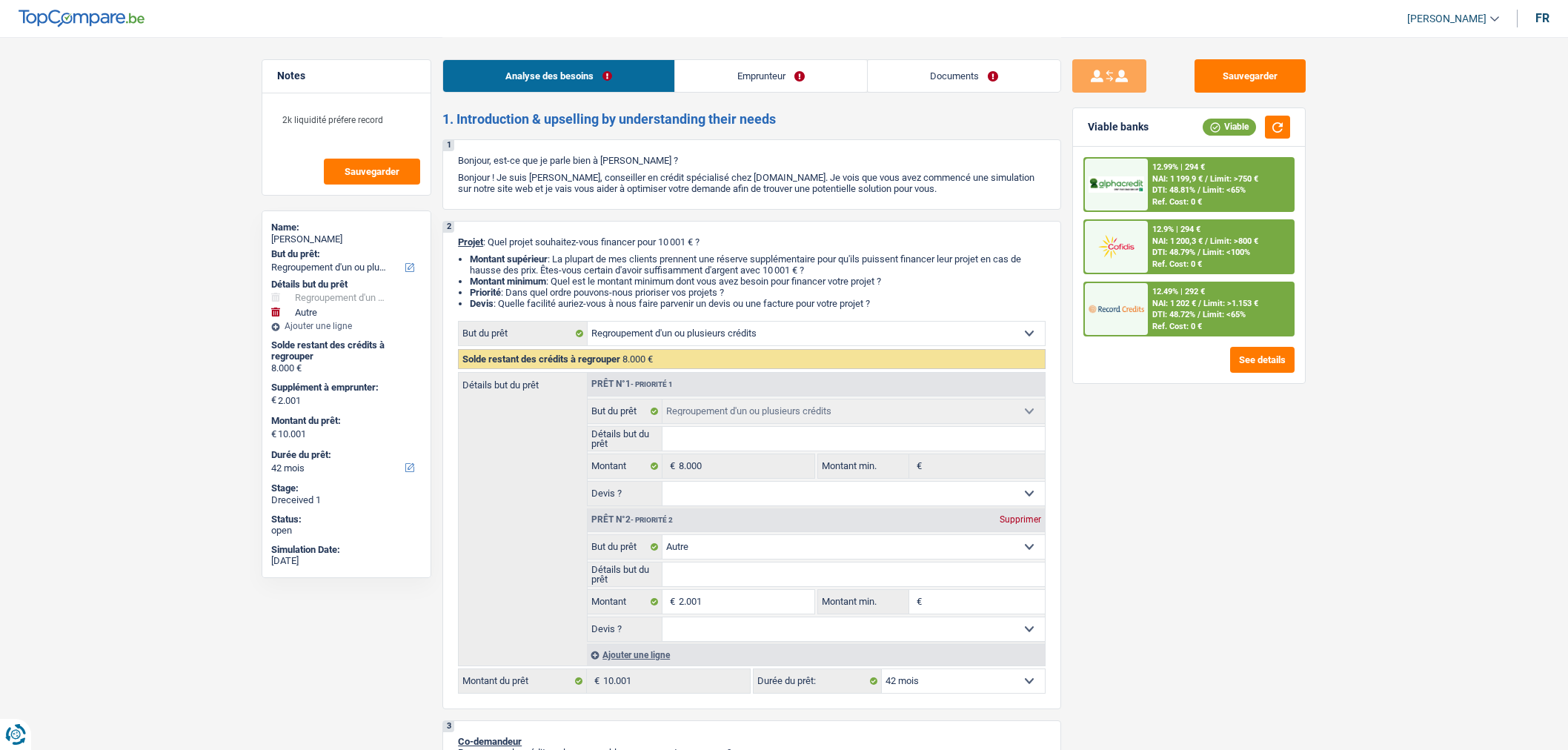
select select "refinancing"
select select "other"
select select "42"
select select "mutuality"
select select "disabilityPension"
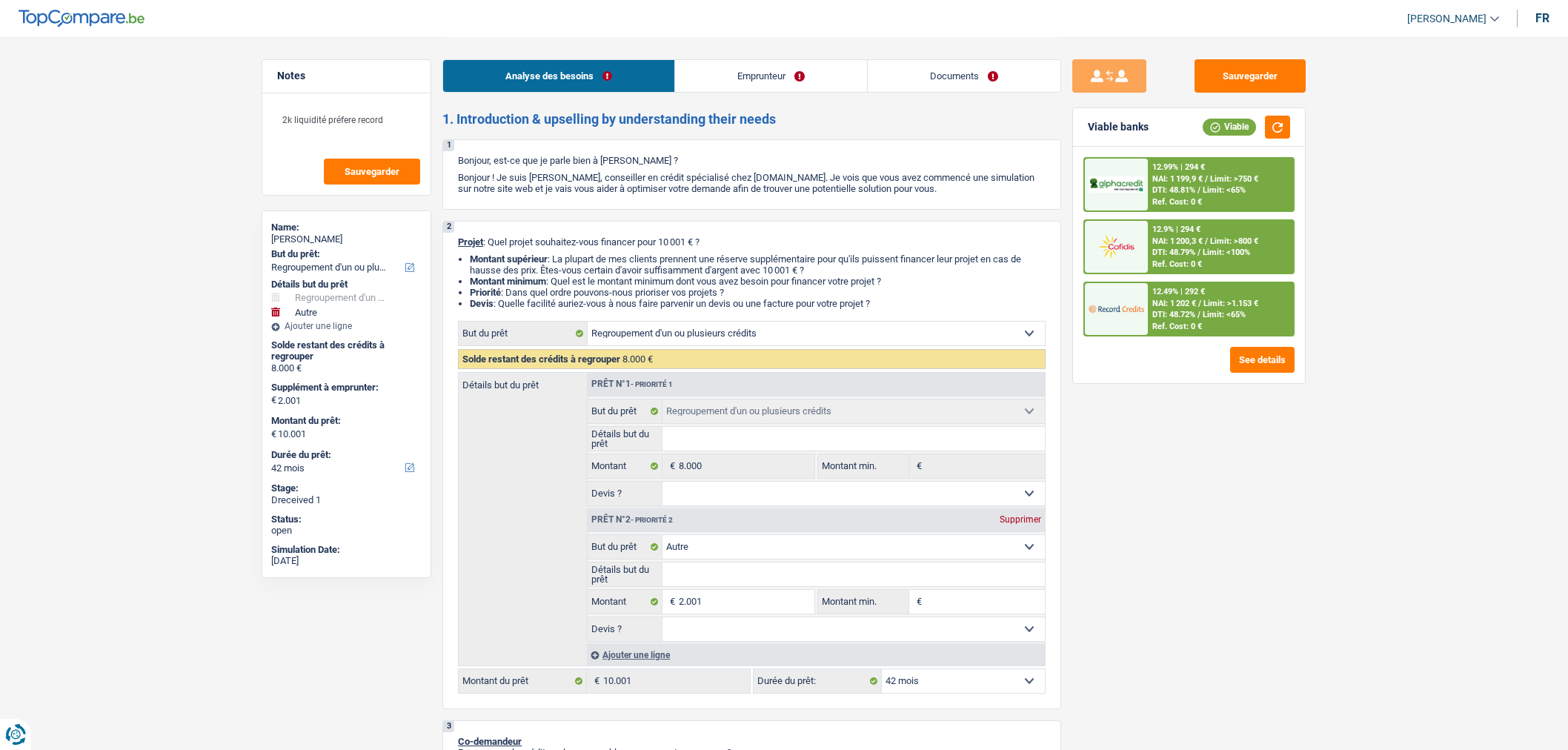
select select "mutualityIndemnity"
select select "familyAllowances"
select select "ownerWithoutMortgage"
select select "personalLoan"
select select "homeFurnishingOrRelocation"
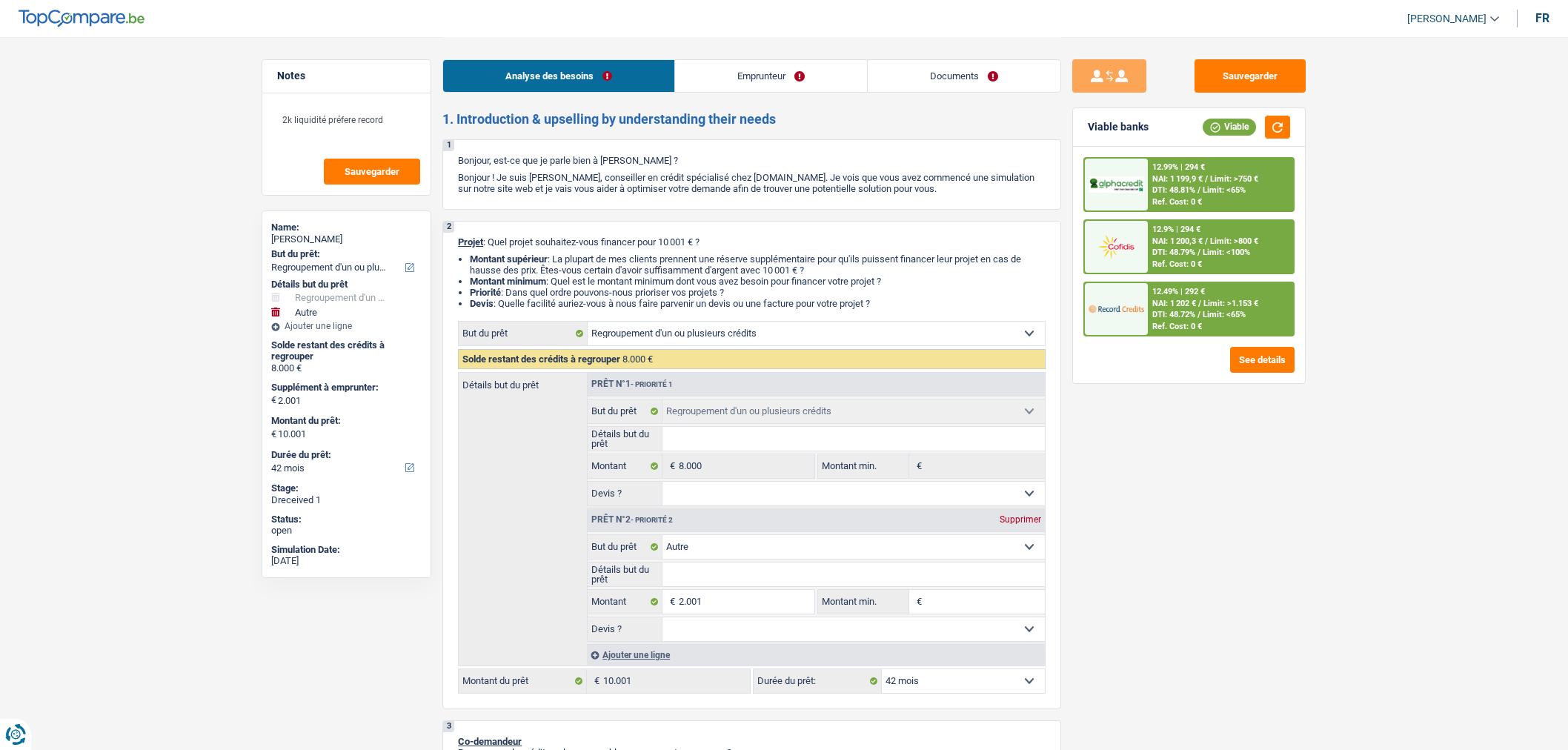
select select "84"
select select "cardOrCredit"
select select "refinancing"
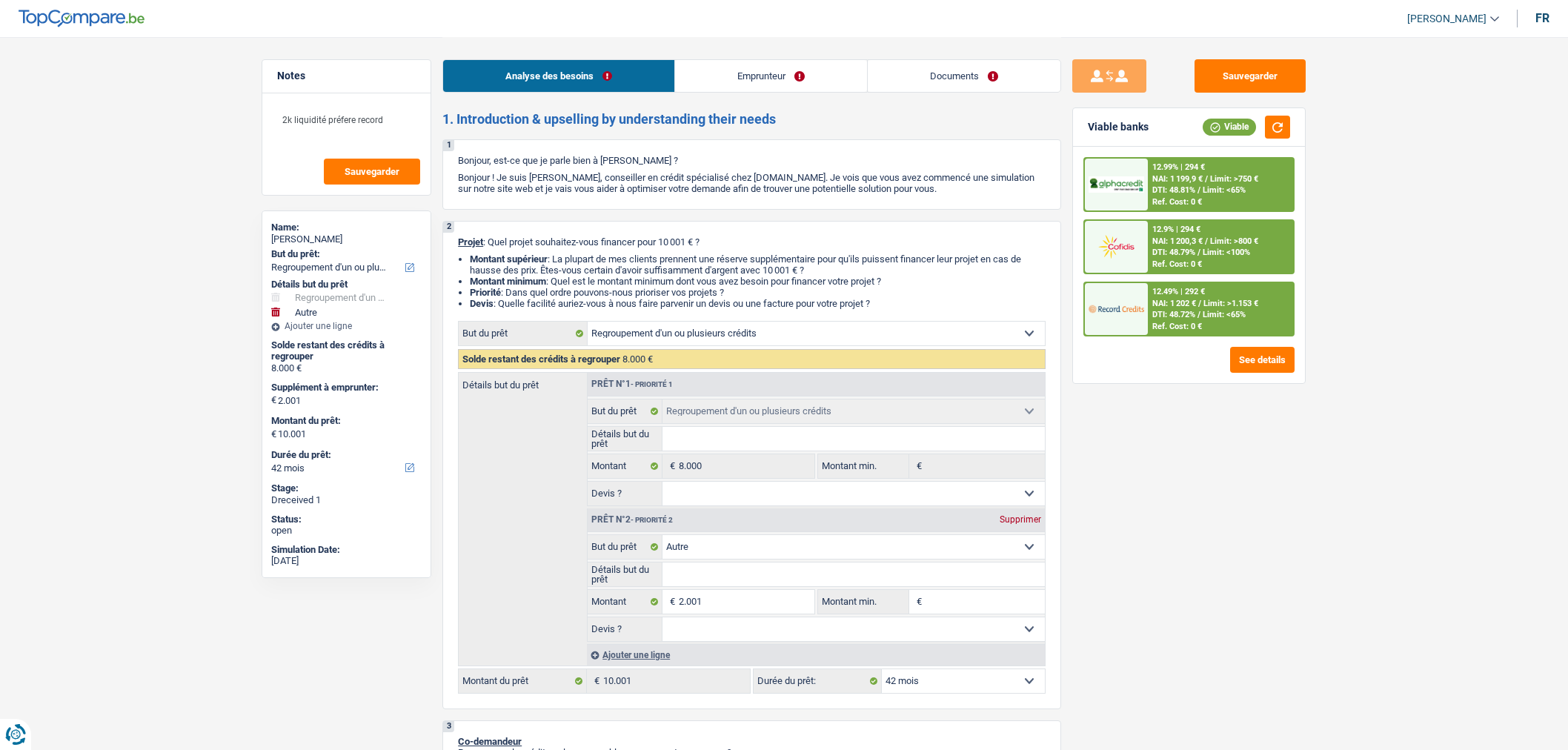
select select "refinancing"
select select "other"
select select "42"
click at [977, 75] on link "Documents" at bounding box center [964, 75] width 193 height 32
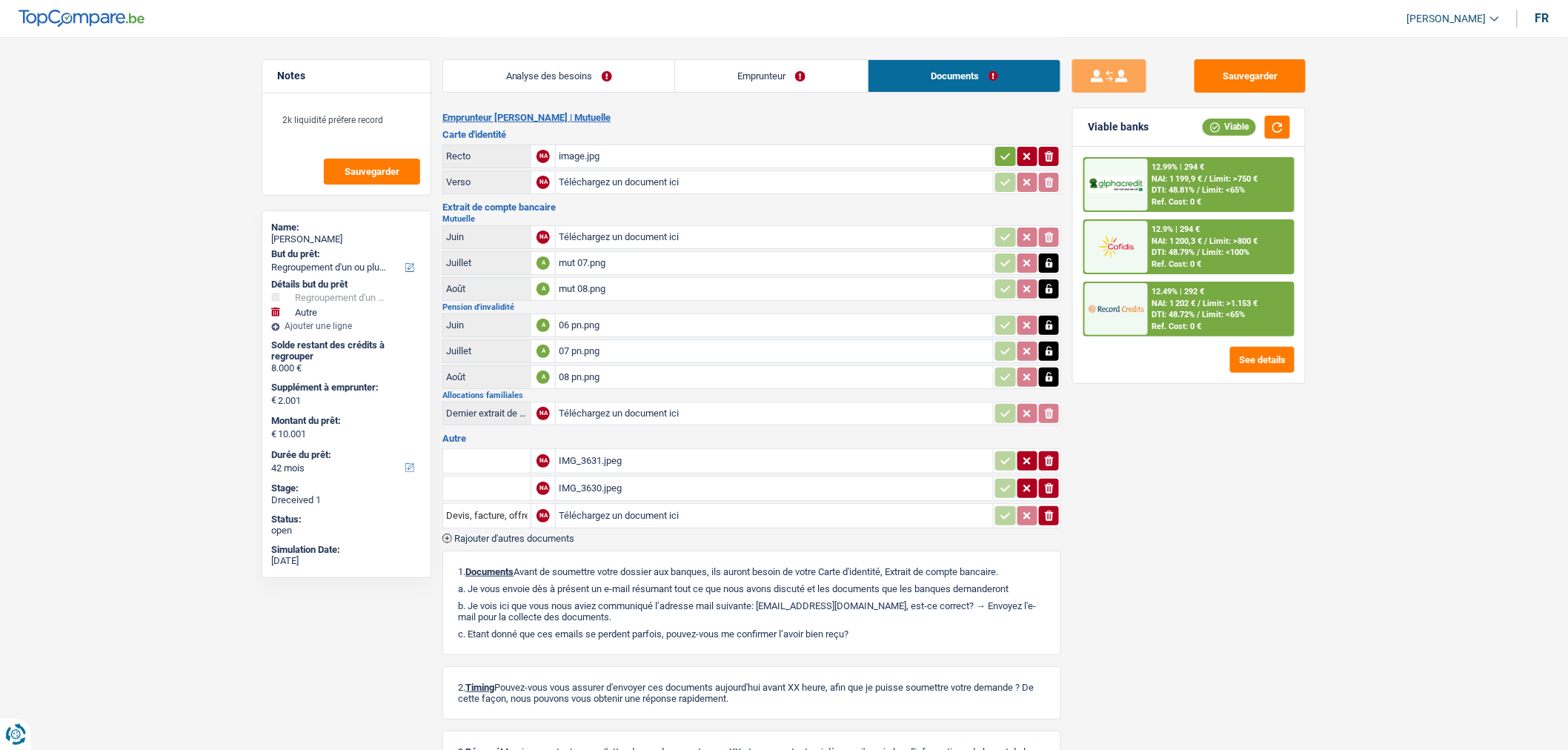
click at [834, 267] on div "mut 07.png" at bounding box center [774, 263] width 431 height 22
click at [631, 366] on div "08 pn.png" at bounding box center [774, 377] width 431 height 22
click at [649, 479] on div "IMG_3630.jpeg" at bounding box center [774, 488] width 431 height 22
click at [649, 477] on div "IMG_3630.jpeg" at bounding box center [774, 488] width 431 height 22
click at [617, 457] on div "IMG_3631.jpeg" at bounding box center [774, 461] width 431 height 22
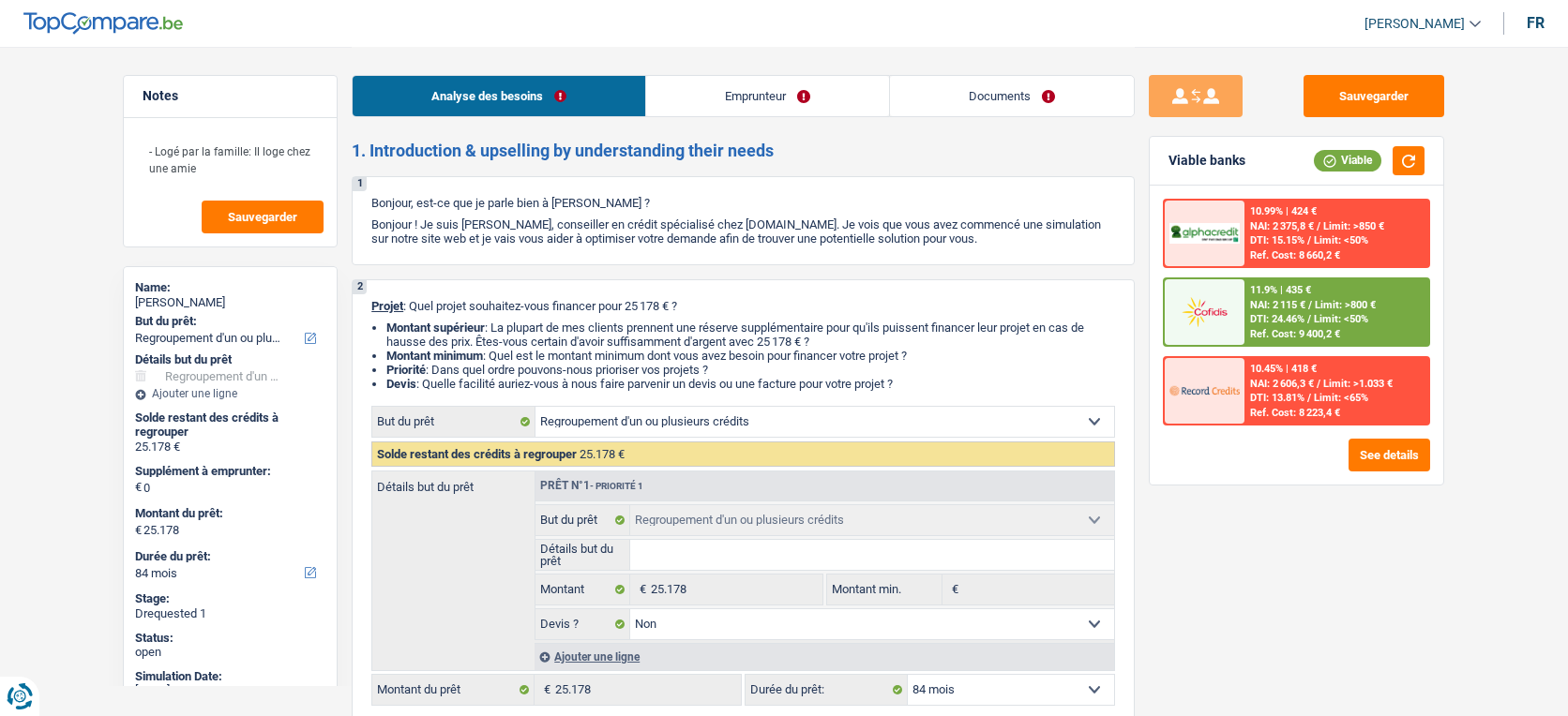
select select "refinancing"
select select "84"
select select "refinancing"
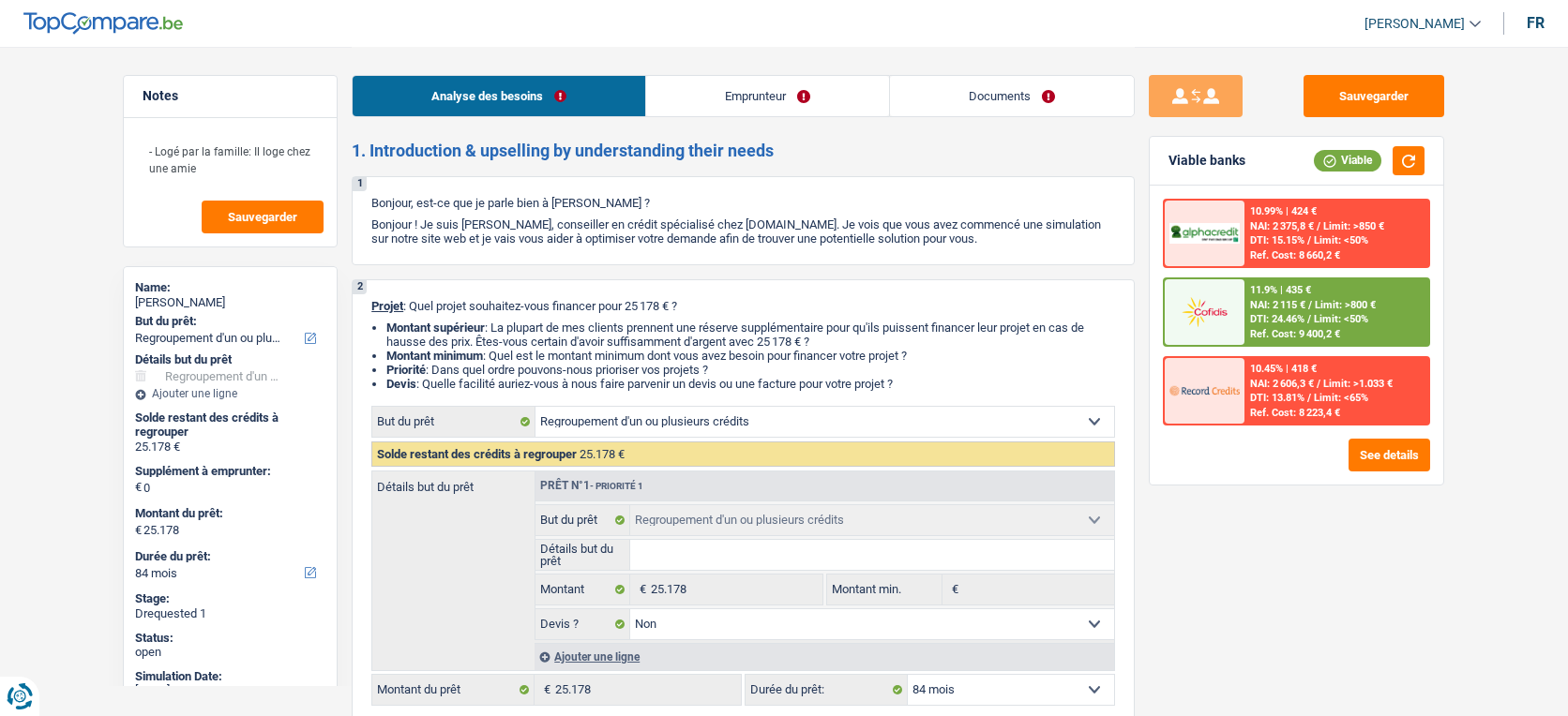
select select "false"
select select "84"
select select "worker"
select select "netSalary"
select select "liveWithParents"
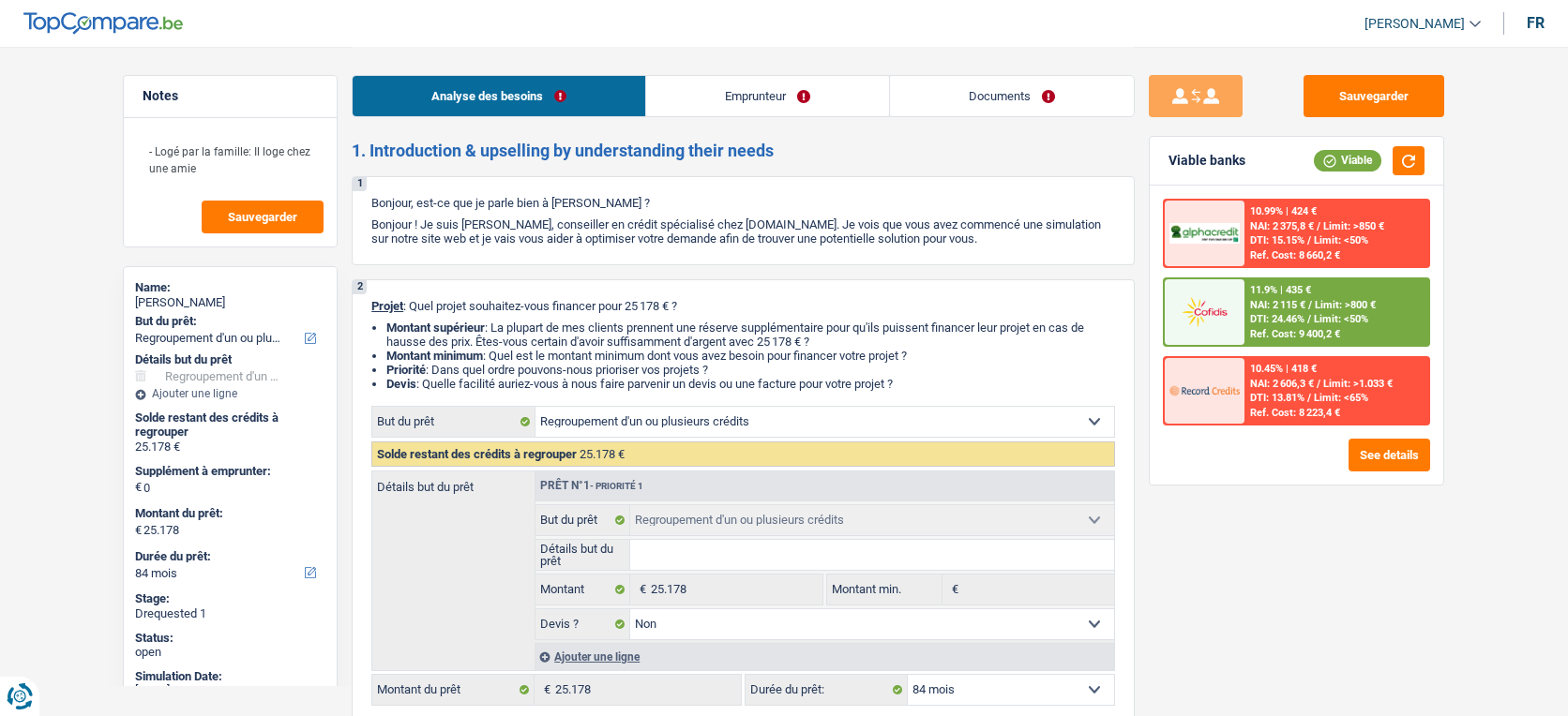
select select "personalLoan"
select select "other"
select select "84"
select select "cardOrCredit"
select select "personalLoan"
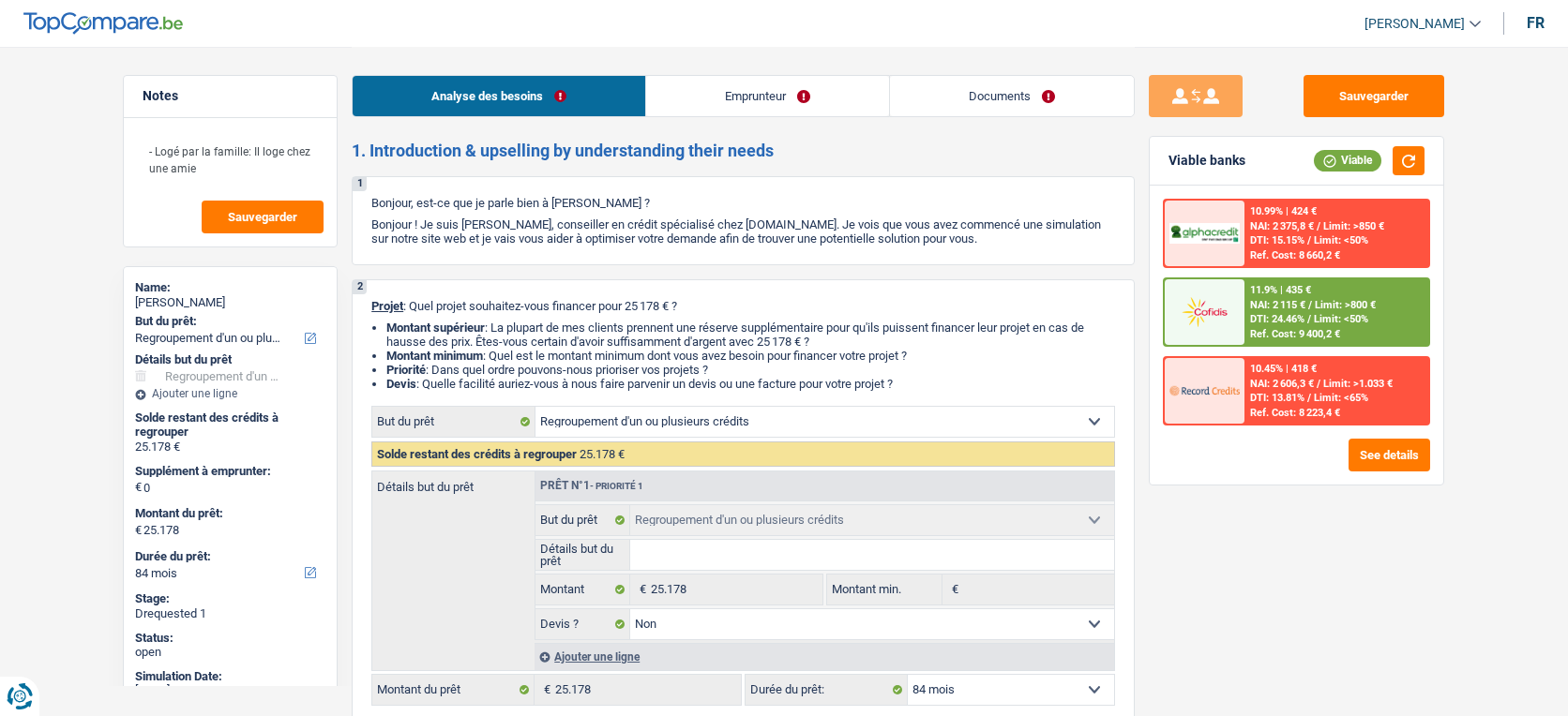
select select "other"
select select "36"
select select "refinancing"
select select "false"
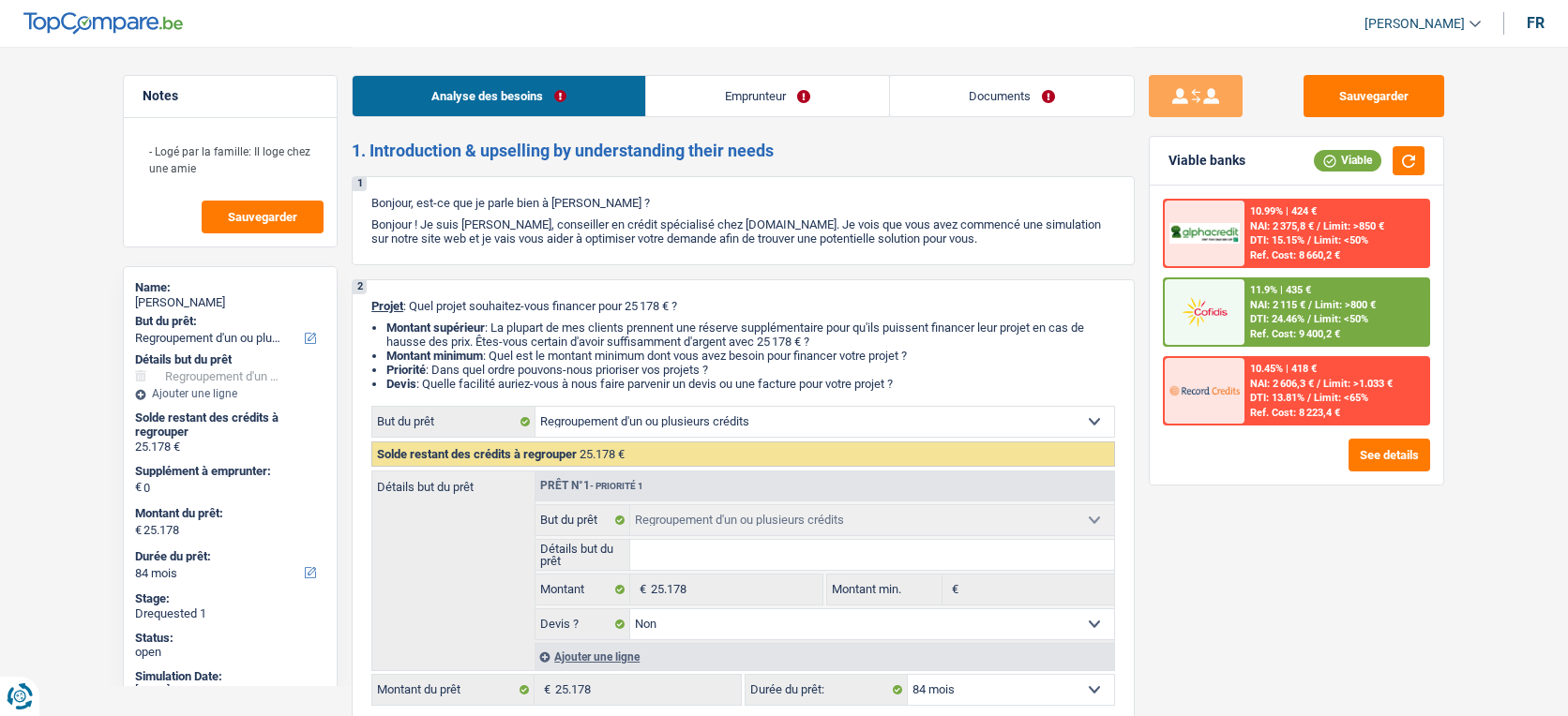
select select "84"
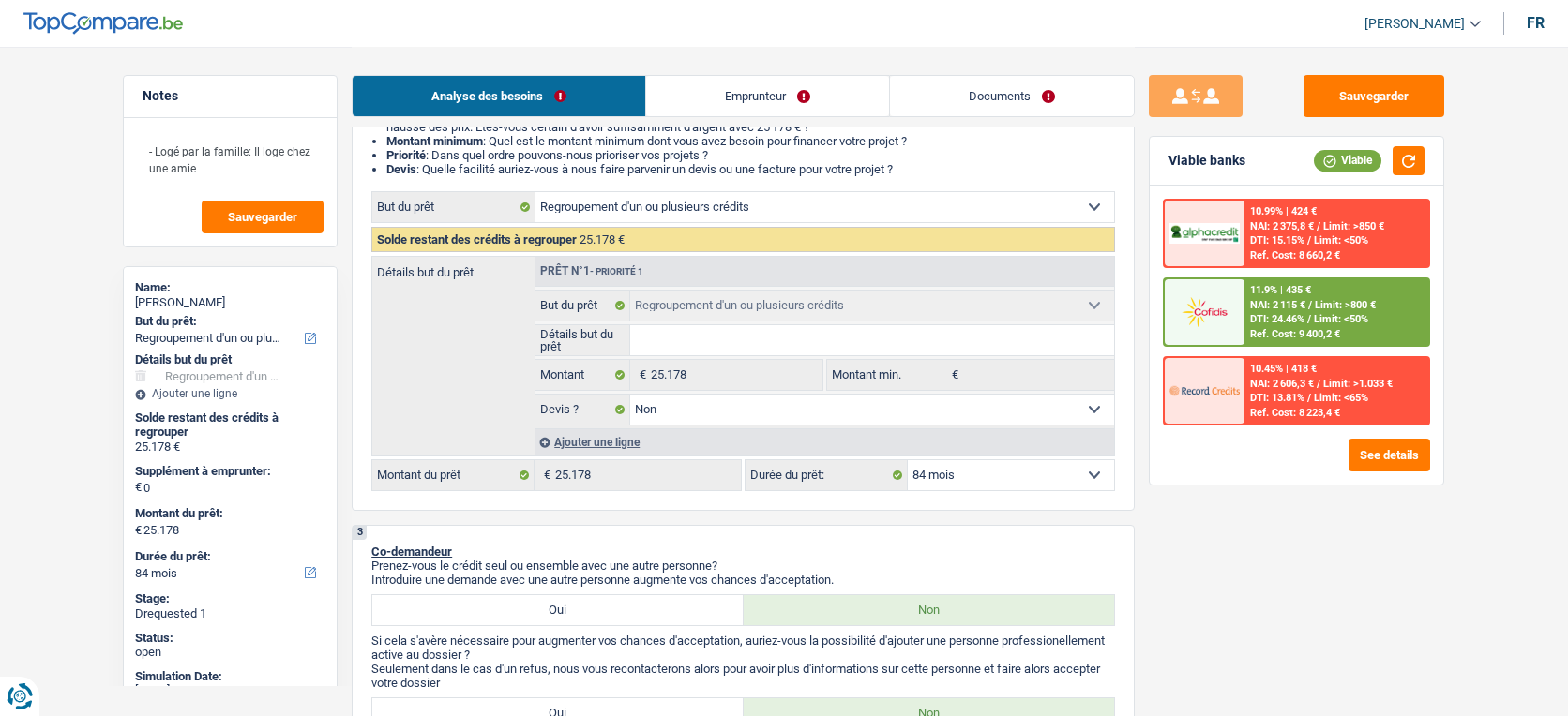
scroll to position [198, 0]
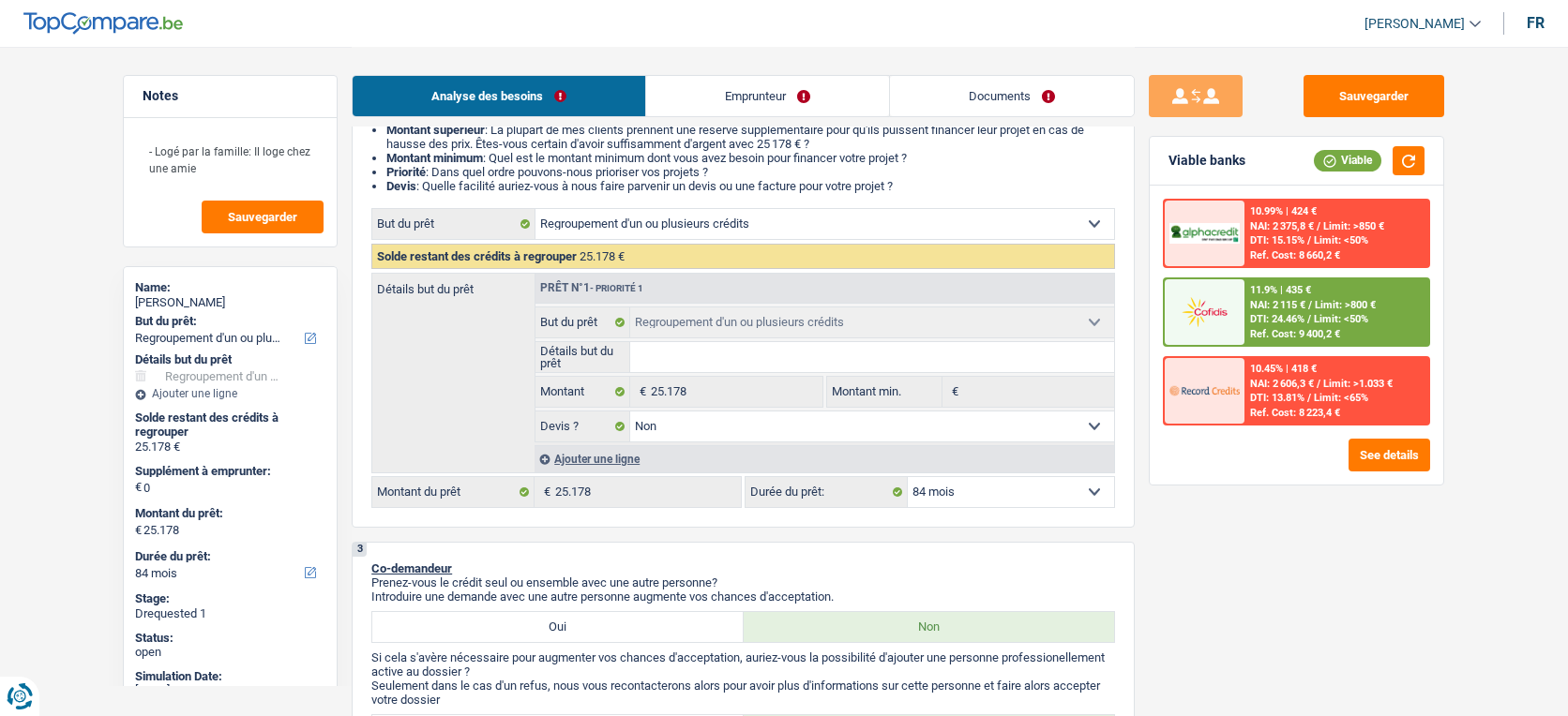
click at [584, 462] on div "Ajouter une ligne" at bounding box center [823, 458] width 580 height 27
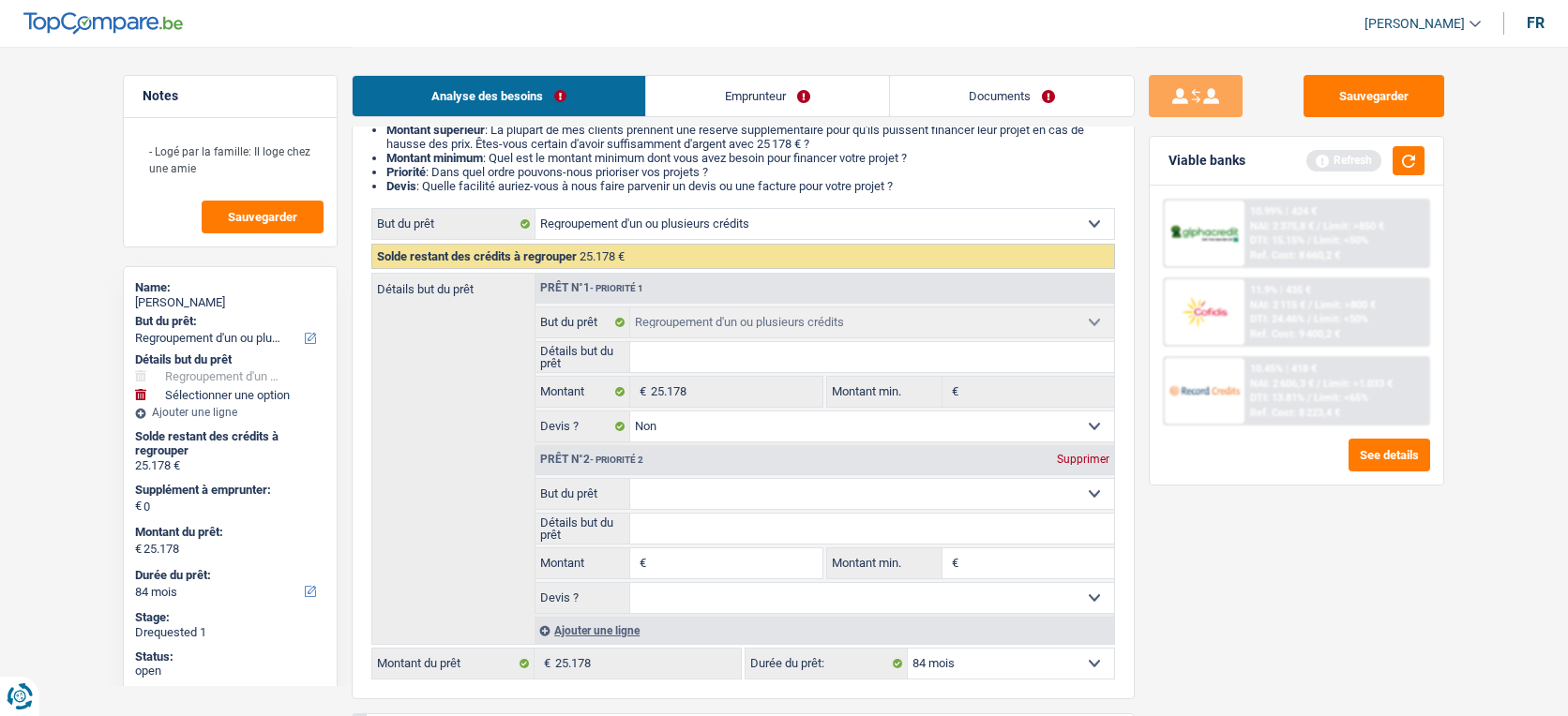
click at [680, 575] on input "Montant" at bounding box center [736, 564] width 172 height 30
type input "5"
type input "50"
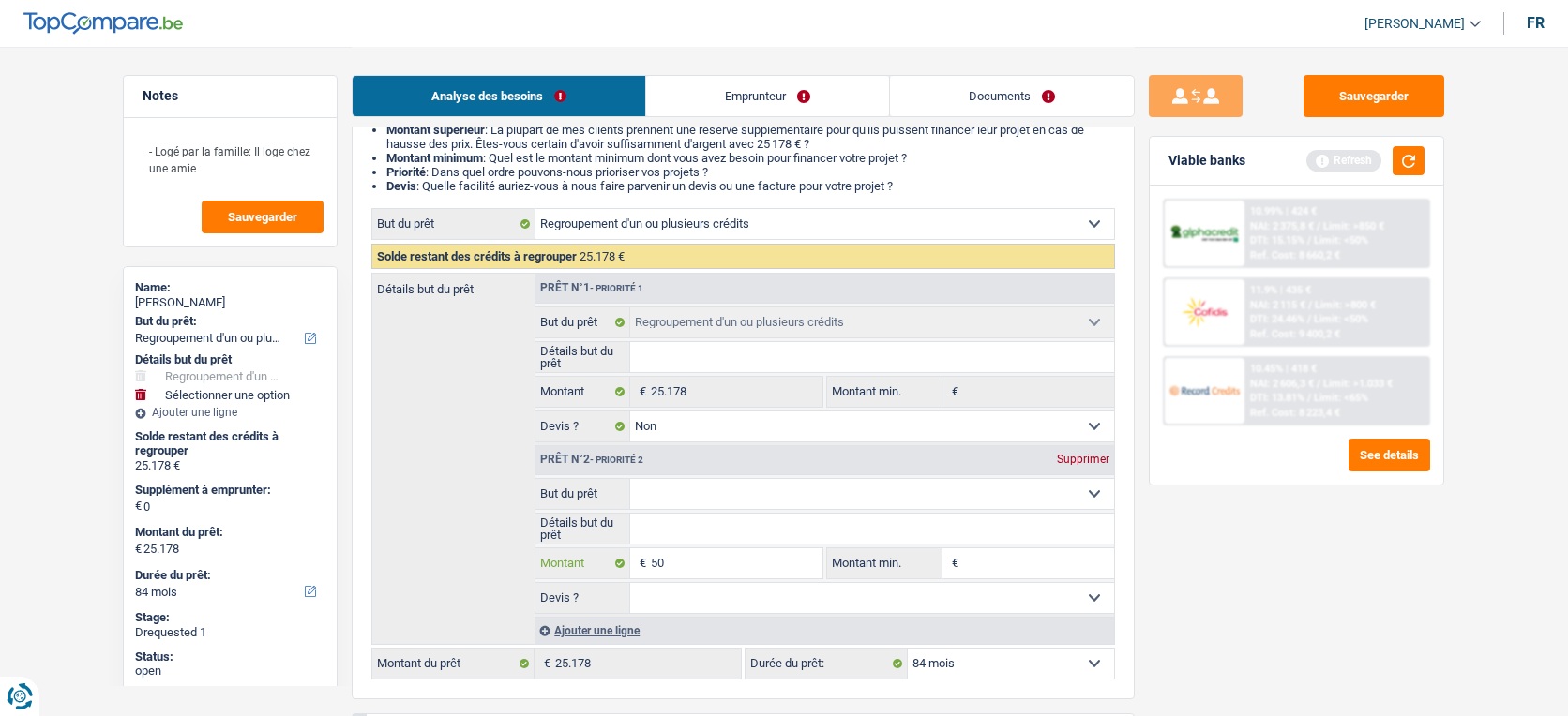
type input "500"
type input "5.000"
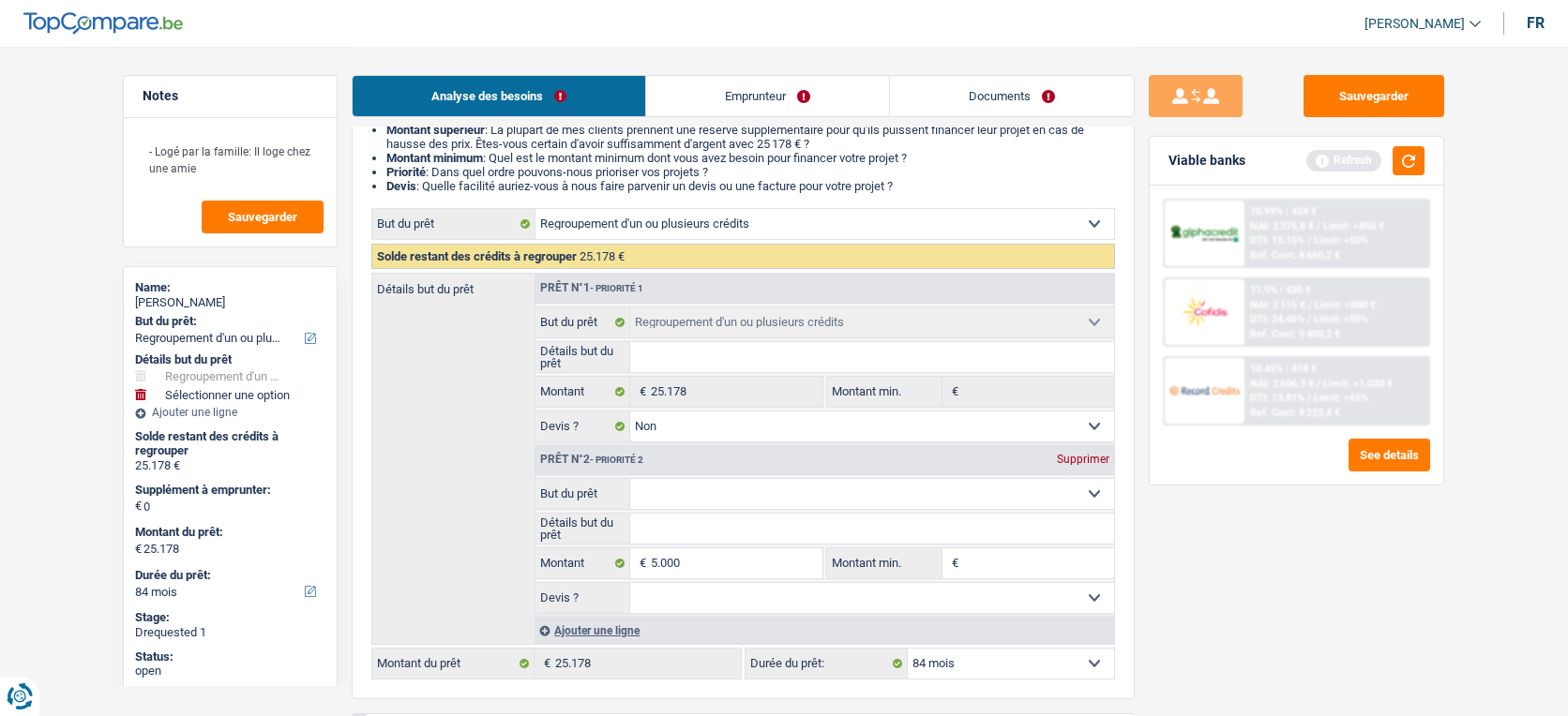
type input "5.000"
type input "30.178"
select select "120"
type input "30.178"
select select "120"
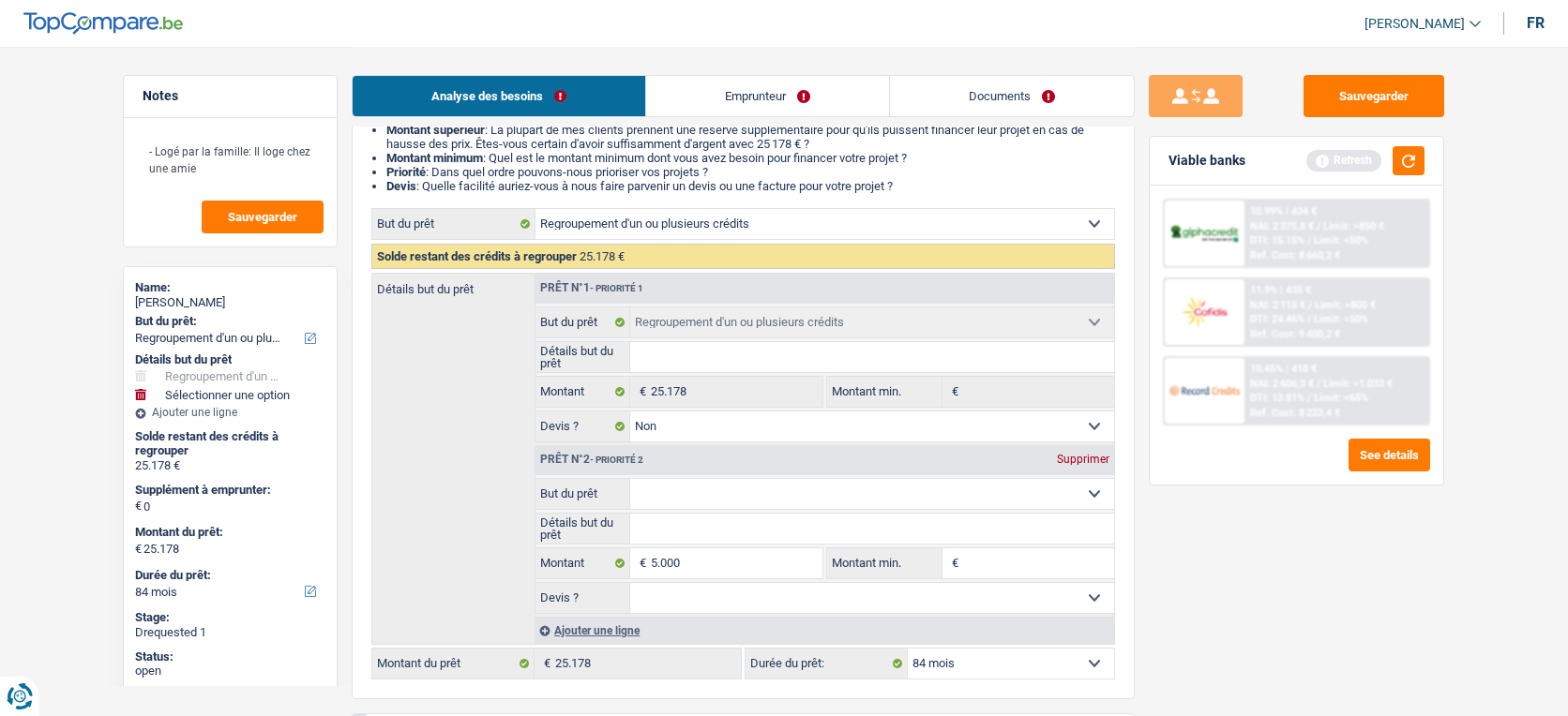
type input "30.178"
select select "120"
click at [812, 491] on select "Confort maison: meubles, textile, peinture, électroménager, outillage non-profe…" at bounding box center [873, 494] width 485 height 30
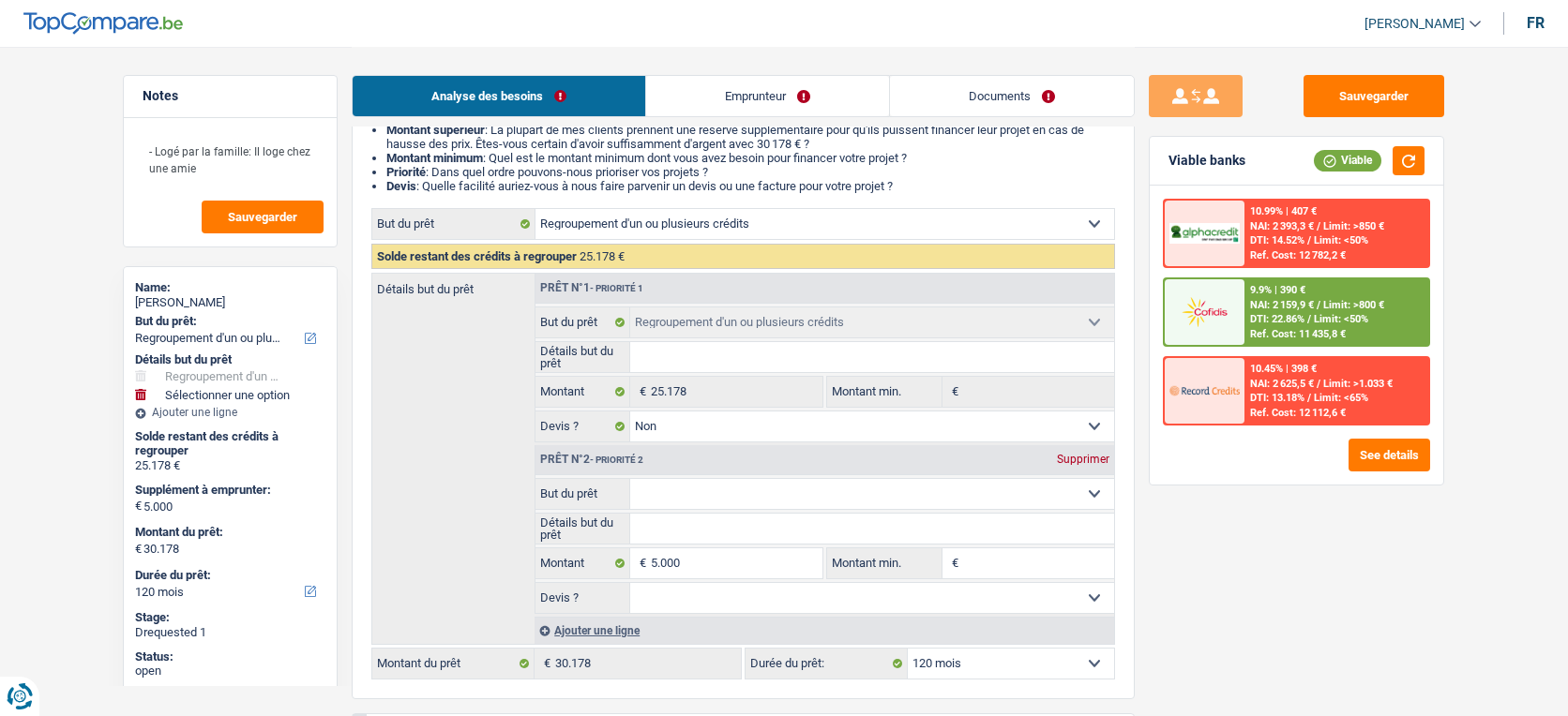
select select "carRepair"
click at [630, 485] on select "Confort maison: meubles, textile, peinture, électroménager, outillage non-profe…" at bounding box center [873, 494] width 485 height 30
select select "carRepair"
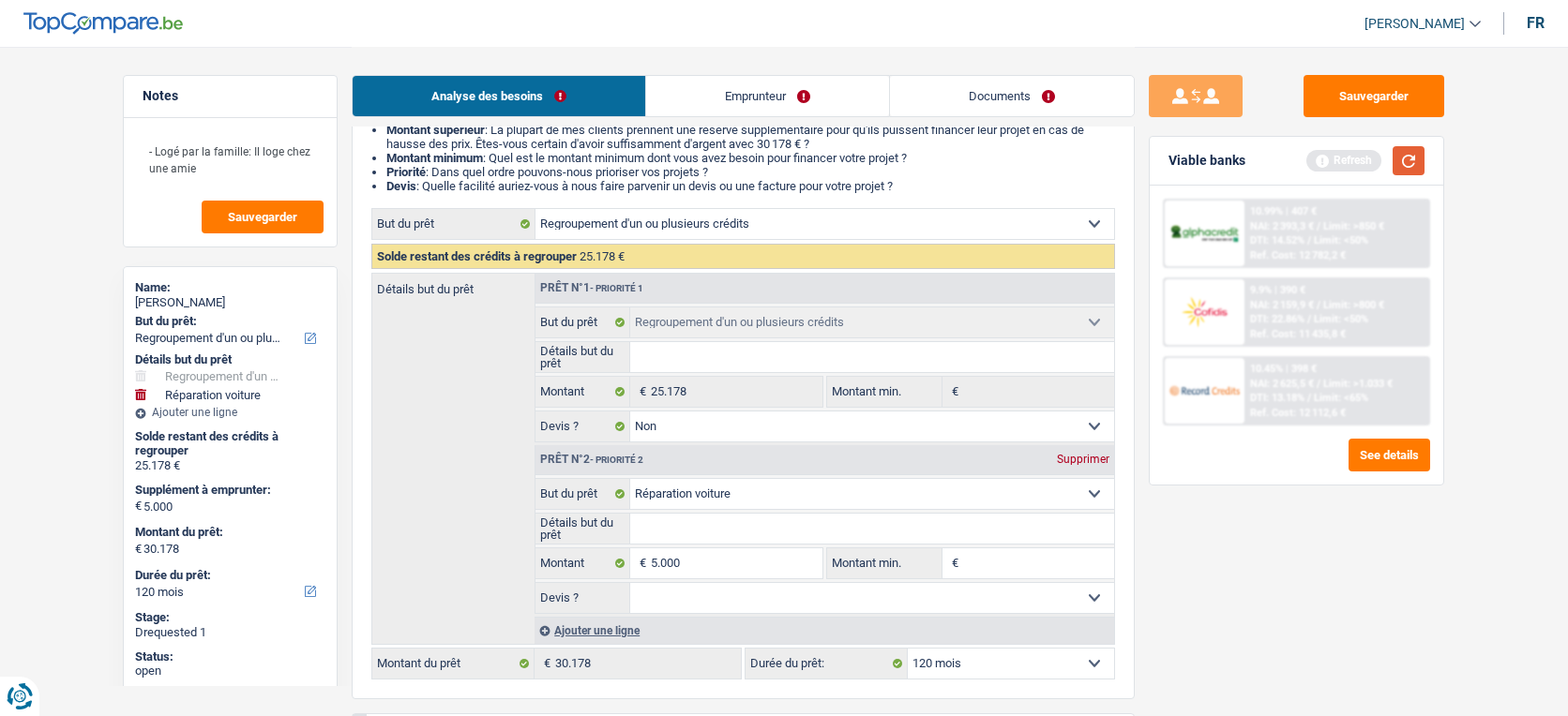
click at [1403, 164] on button "button" at bounding box center [1408, 160] width 32 height 29
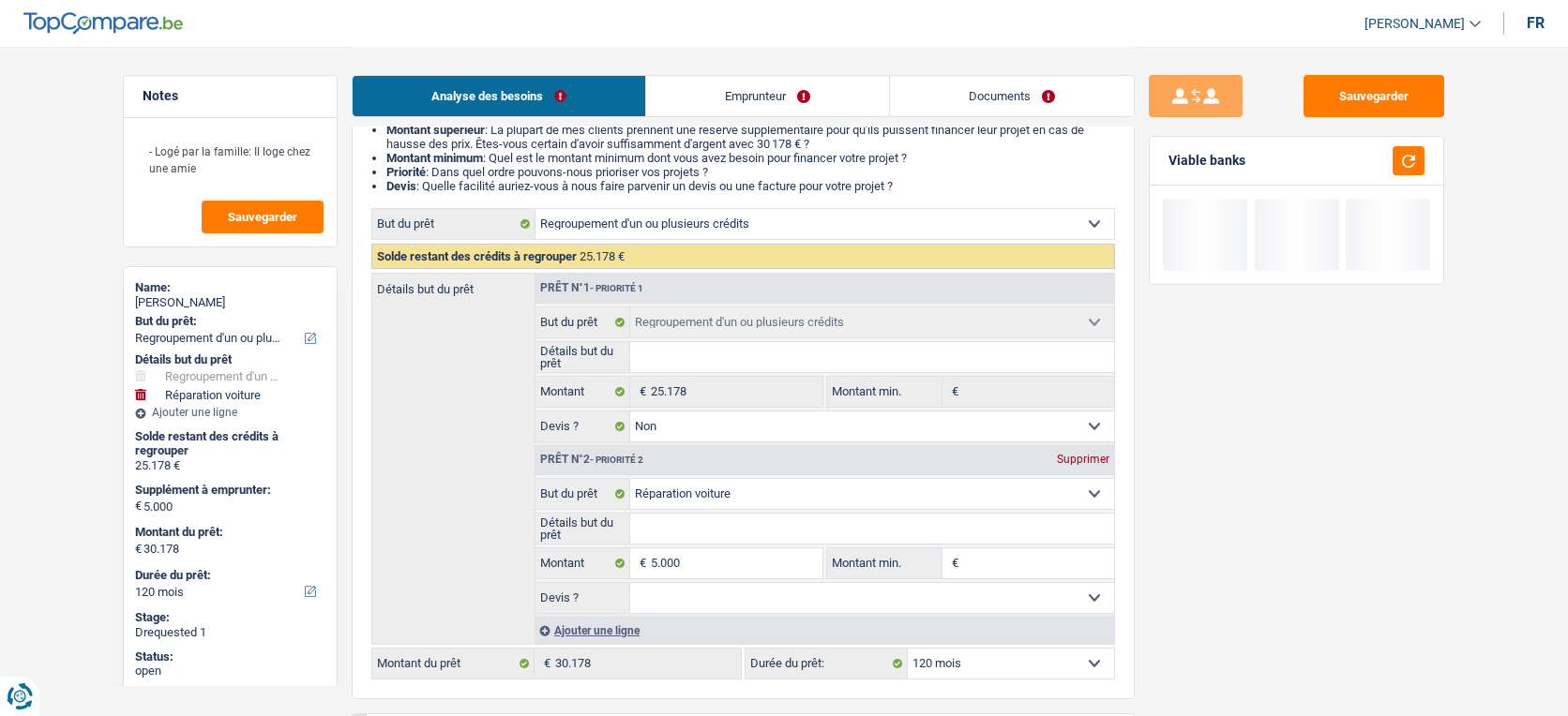
click at [1038, 610] on select "Oui Non Non répondu Sélectionner une option" at bounding box center [873, 599] width 485 height 30
select select "false"
click at [630, 589] on select "Oui Non Non répondu Sélectionner une option" at bounding box center [873, 599] width 485 height 30
select select "false"
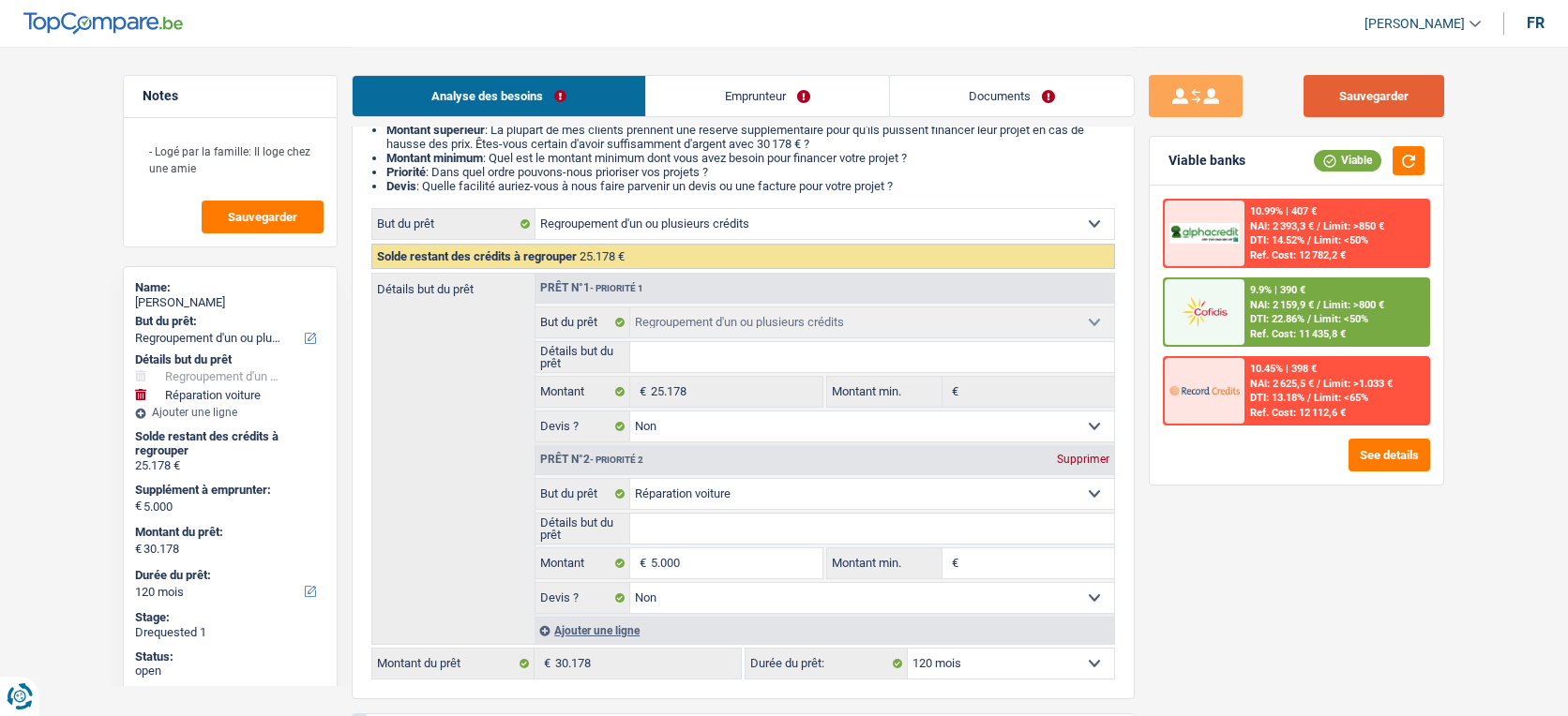
click at [1396, 99] on button "Sauvegarder" at bounding box center [1373, 95] width 140 height 42
click at [1371, 88] on button "Sauvegarder" at bounding box center [1373, 95] width 140 height 42
